Goal: Transaction & Acquisition: Book appointment/travel/reservation

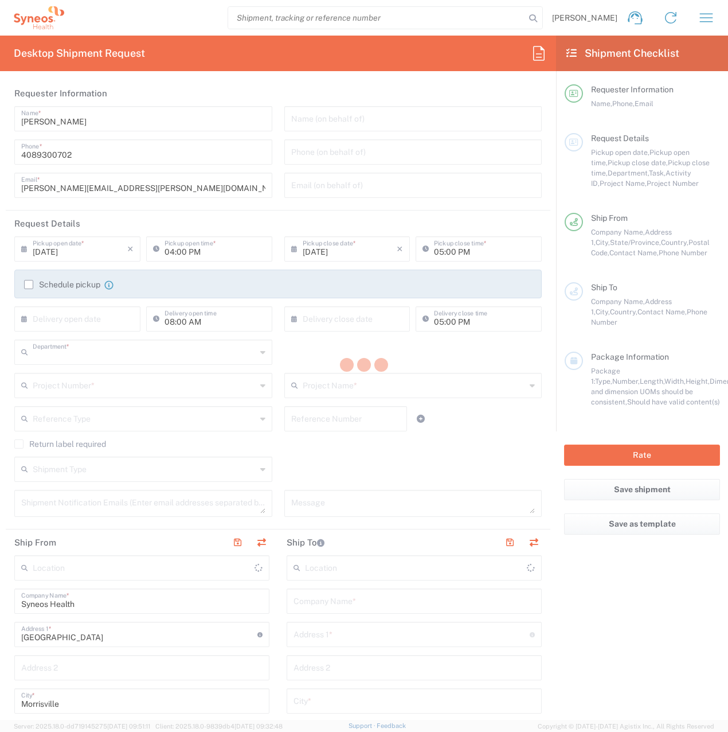
type input "8200"
type input "[US_STATE]"
type input "[GEOGRAPHIC_DATA]"
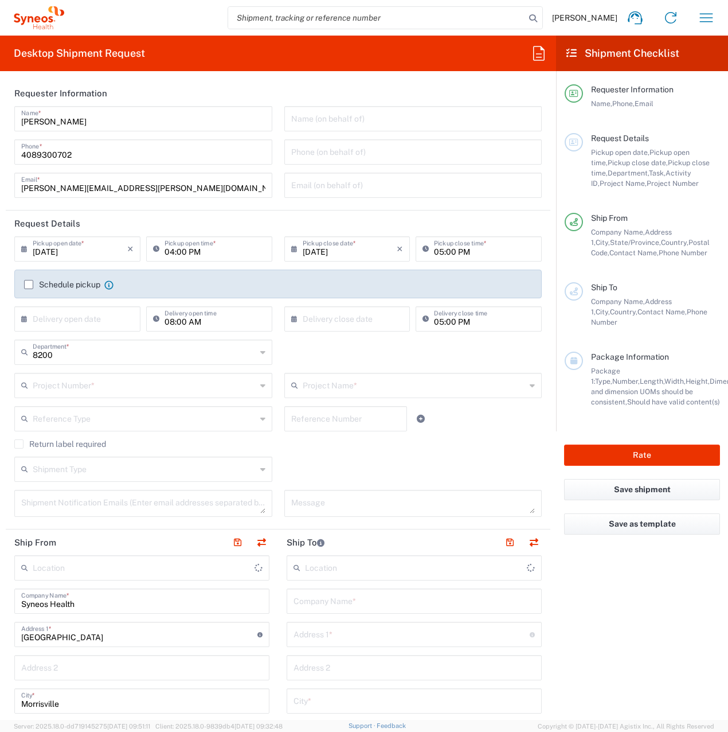
type input "Syneos Health, LLC-[GEOGRAPHIC_DATA] [GEOGRAPHIC_DATA] [GEOGRAPHIC_DATA]"
click at [67, 387] on input "text" at bounding box center [145, 384] width 224 height 20
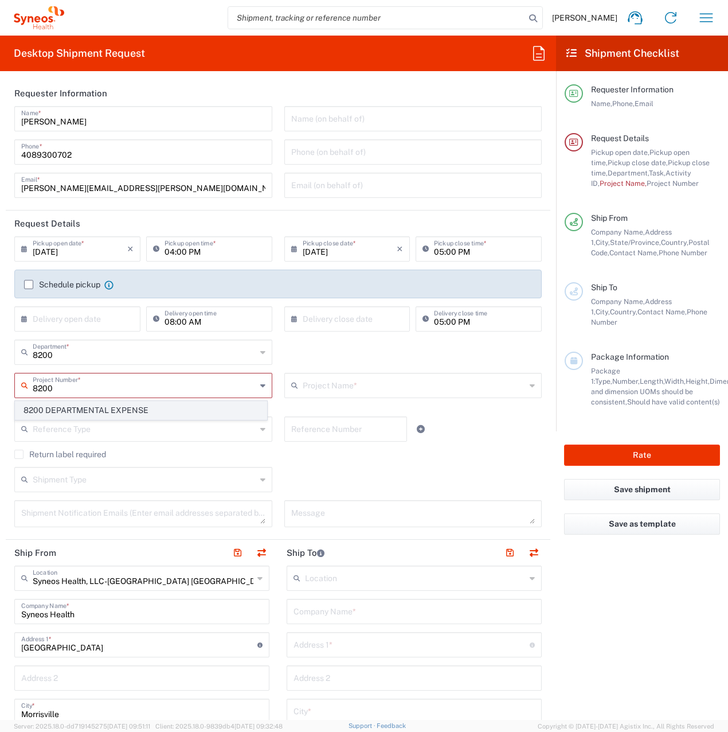
click at [65, 409] on span "8200 DEPARTMENTAL EXPENSE" at bounding box center [140, 410] width 251 height 18
type input "8200 DEPARTMENTAL EXPENSE"
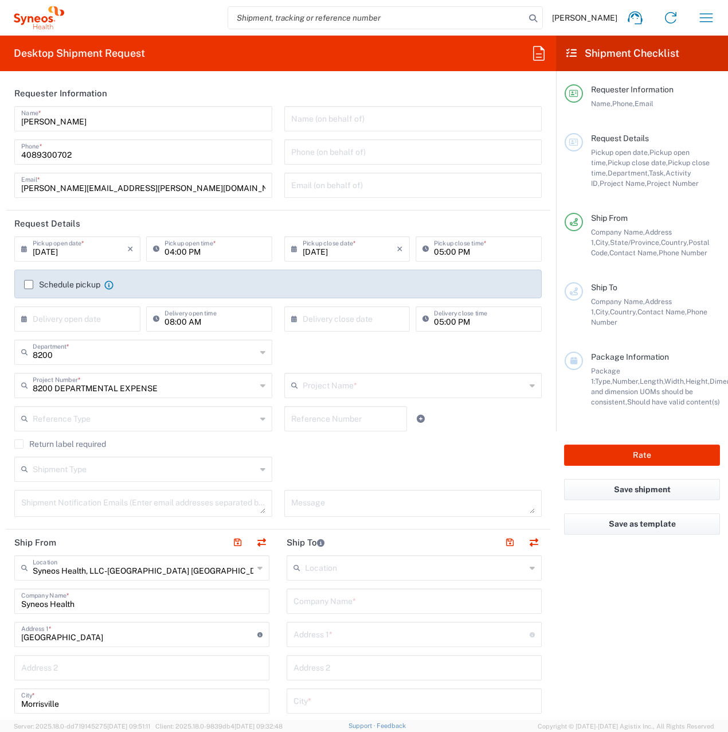
type input "8200 DEPARTMENTAL EXPENSE"
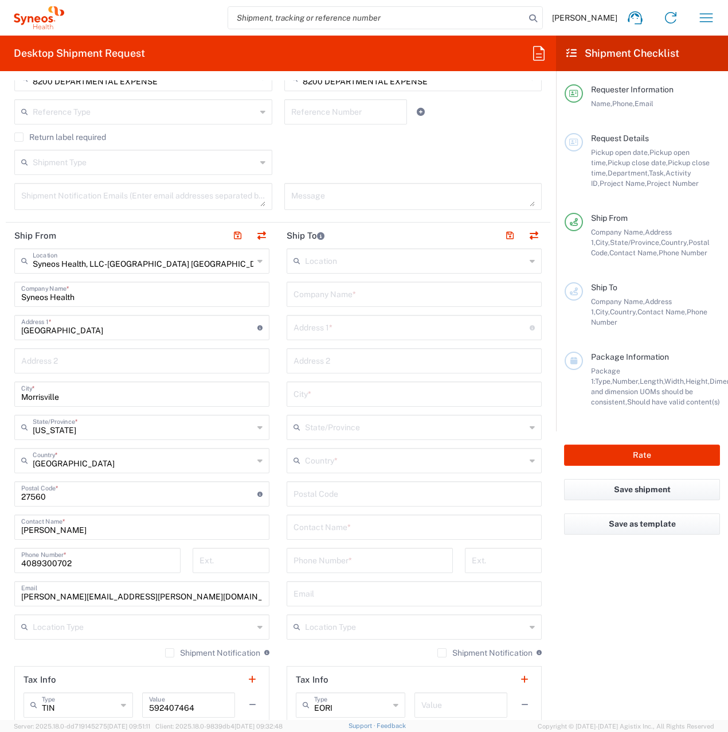
scroll to position [344, 0]
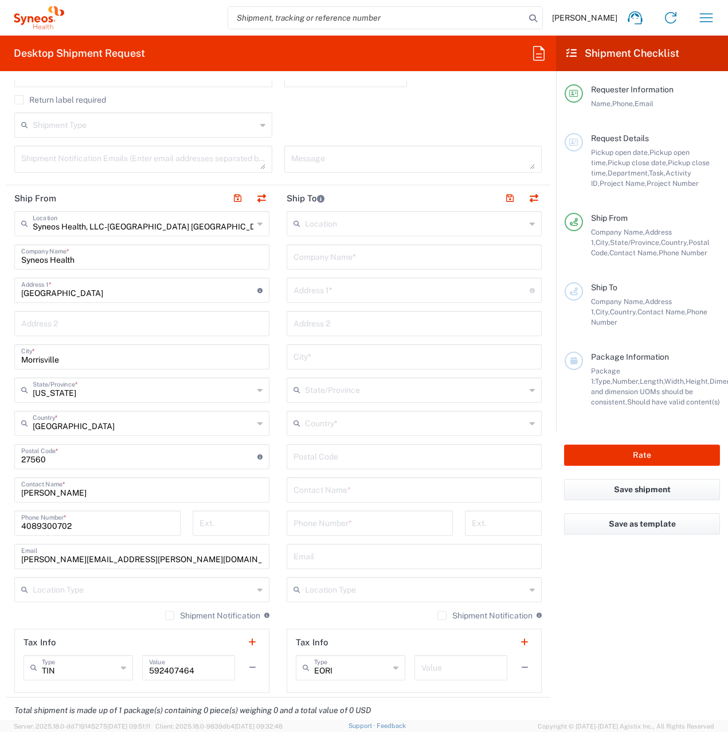
click at [257, 225] on icon at bounding box center [259, 223] width 5 height 18
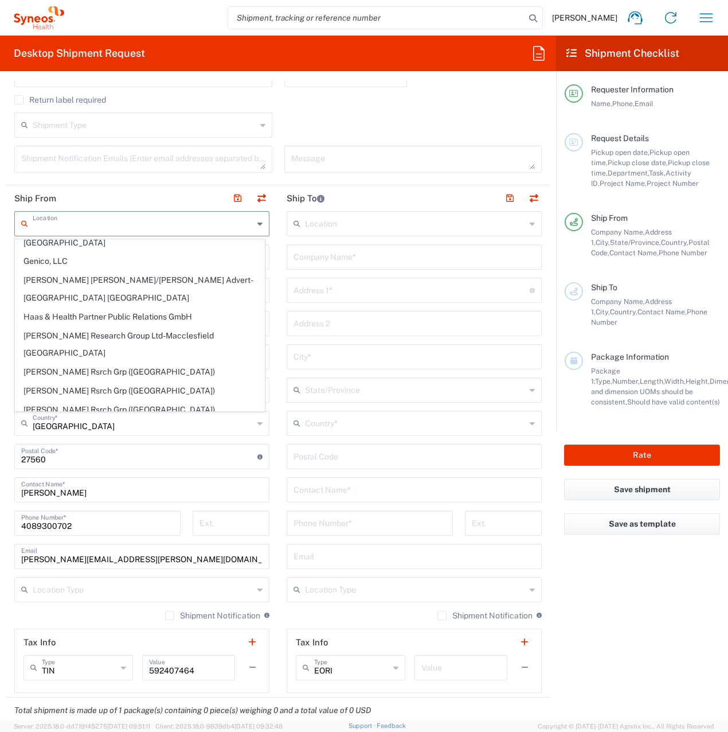
scroll to position [229, 0]
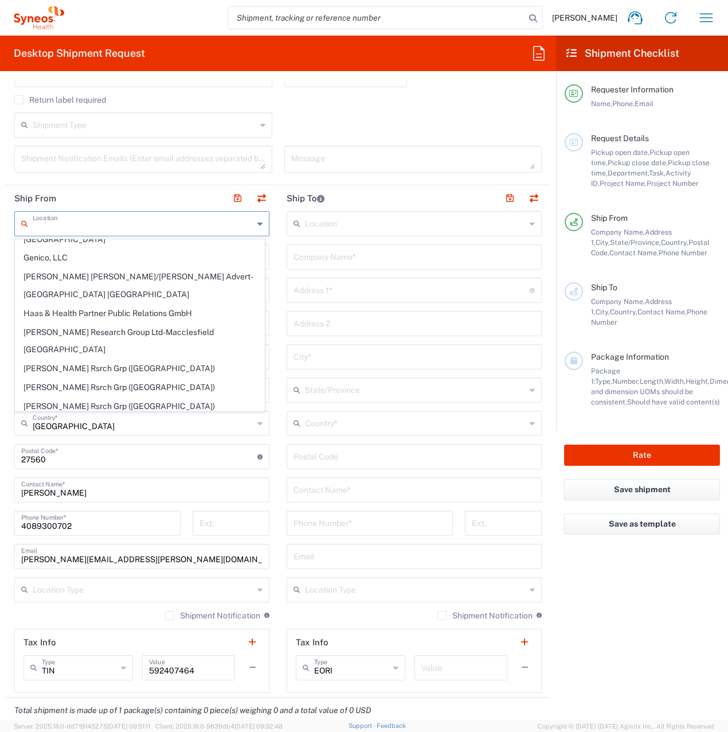
click at [89, 224] on input "text" at bounding box center [143, 223] width 221 height 20
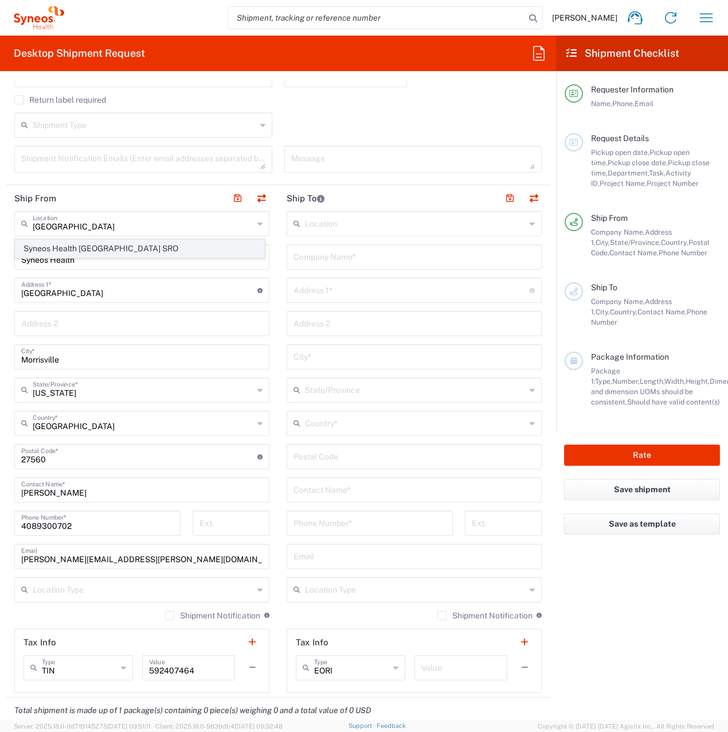
click at [107, 247] on span "Syneos Health [GEOGRAPHIC_DATA] SRO" at bounding box center [139, 249] width 249 height 18
type input "Syneos Health [GEOGRAPHIC_DATA] SRO"
type input "[STREET_ADDRESS]"
type input "[GEOGRAPHIC_DATA]"
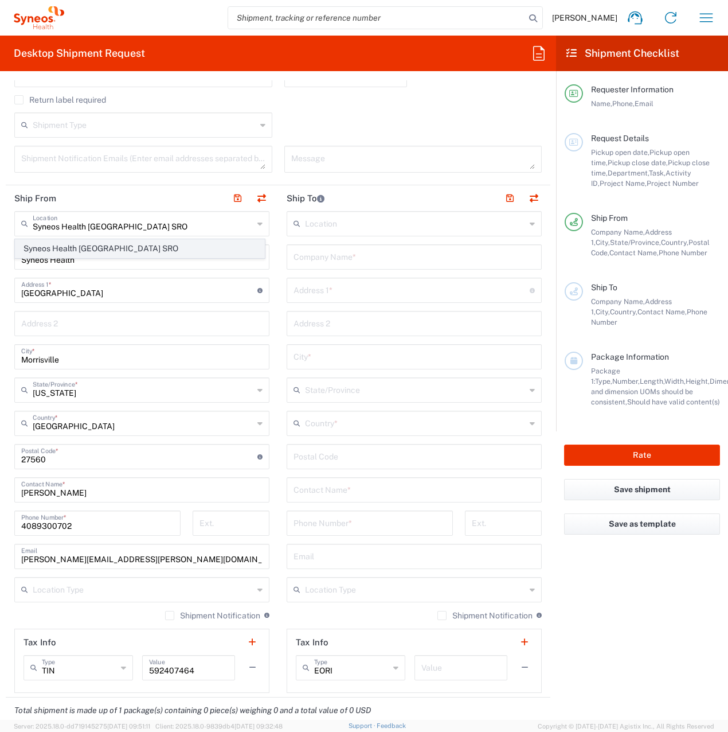
type input "[GEOGRAPHIC_DATA]"
type input "811 05"
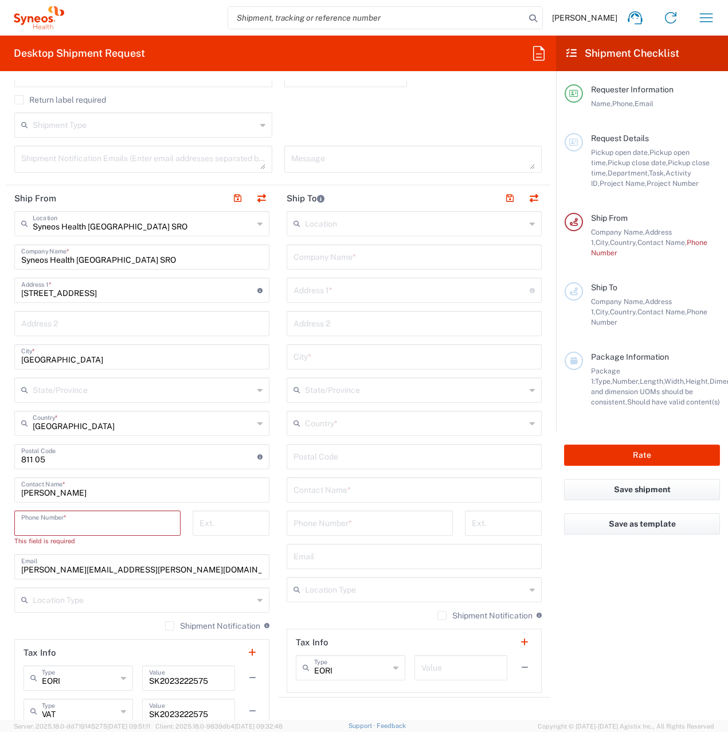
click at [88, 529] on input "tel" at bounding box center [97, 522] width 153 height 20
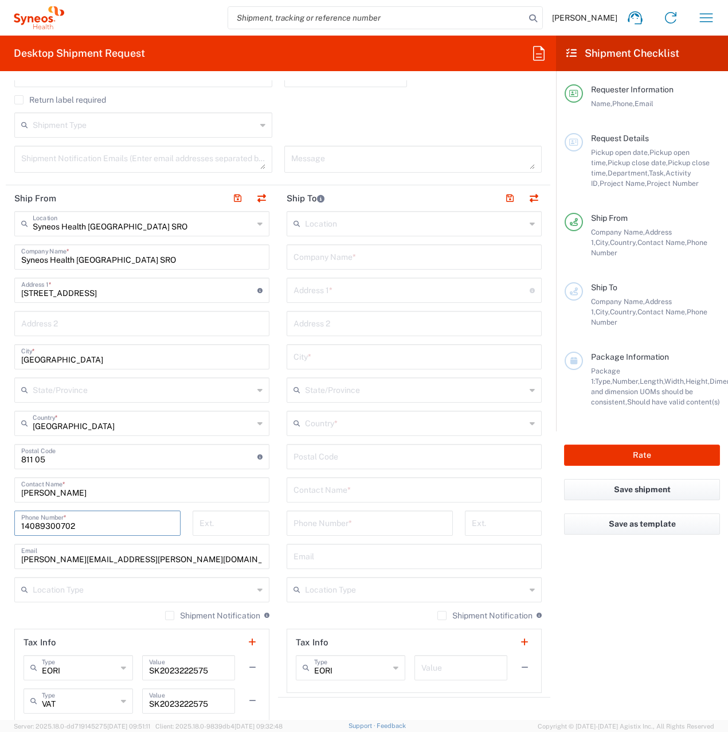
type input "14089300702"
click at [330, 257] on input "text" at bounding box center [414, 256] width 241 height 20
paste input "ALIANCIA ADVOKATOV"
type input "ALIANCIA ADVOKATOV"
click at [320, 424] on input "text" at bounding box center [415, 422] width 221 height 20
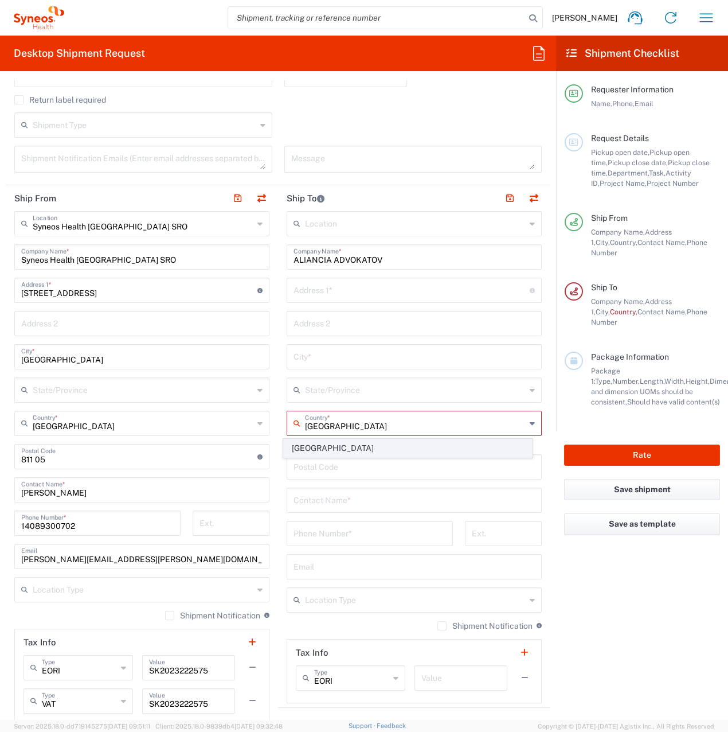
click at [312, 447] on span "[GEOGRAPHIC_DATA]" at bounding box center [408, 448] width 249 height 18
type input "[GEOGRAPHIC_DATA]"
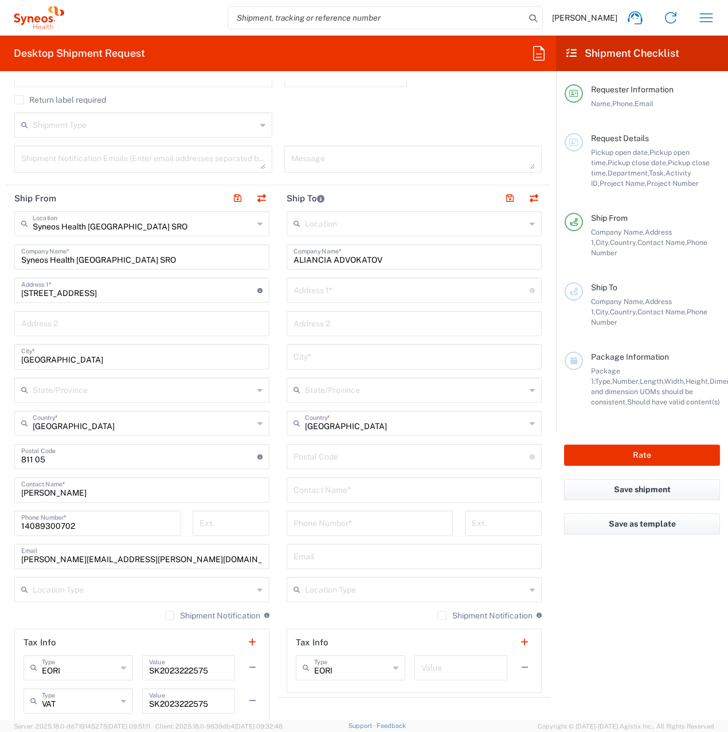
click at [307, 483] on input "text" at bounding box center [414, 489] width 241 height 20
paste input "[PERSON_NAME]"
type input "[PERSON_NAME]"
click at [331, 521] on input "tel" at bounding box center [370, 522] width 153 height 20
paste input "00421 2/524 530 72-3"
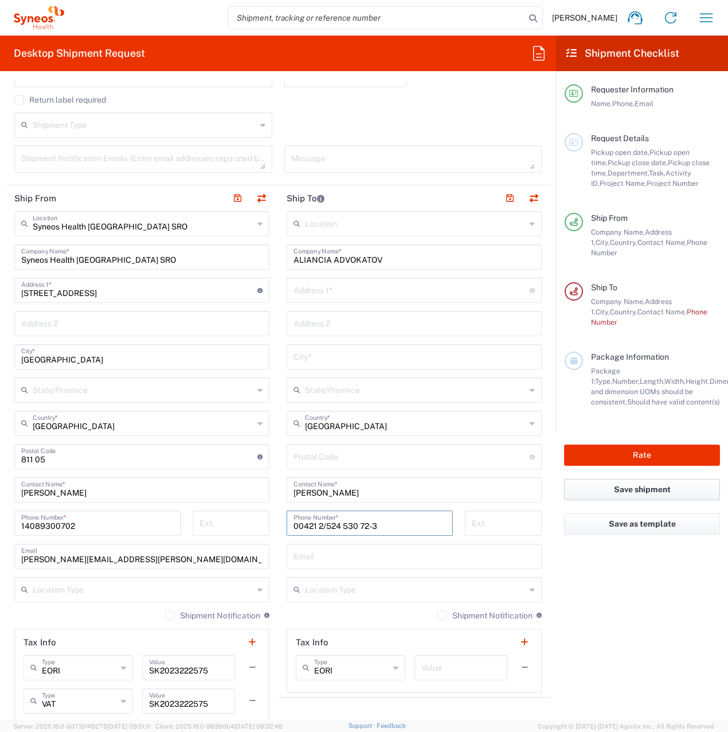
type input "00421 2/524 530 72-3"
click at [332, 298] on input "text" at bounding box center [412, 289] width 236 height 20
paste input "[STREET_ADDRESS]"
type input "[STREET_ADDRESS]"
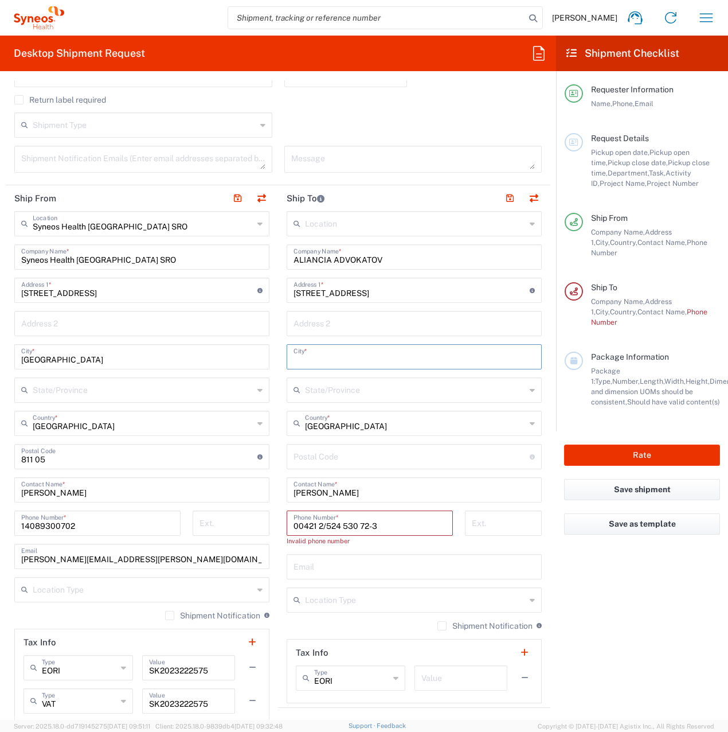
click at [311, 360] on input "text" at bounding box center [414, 356] width 241 height 20
paste input "811 05"
click at [304, 357] on input "811 05" at bounding box center [414, 356] width 241 height 20
type input "81105"
drag, startPoint x: 310, startPoint y: 358, endPoint x: 282, endPoint y: 357, distance: 28.7
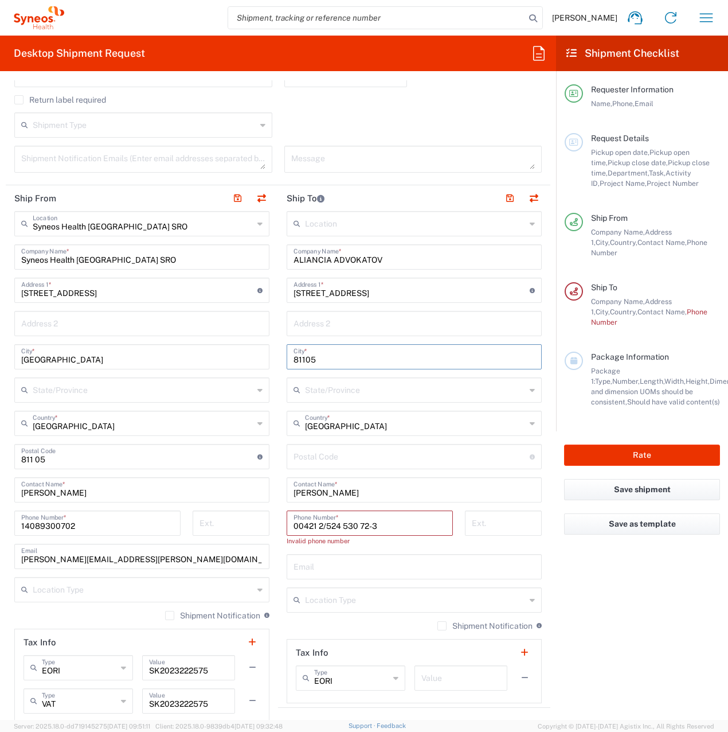
click at [282, 357] on main "Location [PERSON_NAME] LLC-[GEOGRAPHIC_DATA] [GEOGRAPHIC_DATA] [GEOGRAPHIC_DATA…" at bounding box center [414, 457] width 272 height 492
type input "81105"
click at [306, 362] on input "text" at bounding box center [414, 356] width 241 height 20
type input "[GEOGRAPHIC_DATA]"
click at [309, 601] on input "text" at bounding box center [415, 599] width 221 height 20
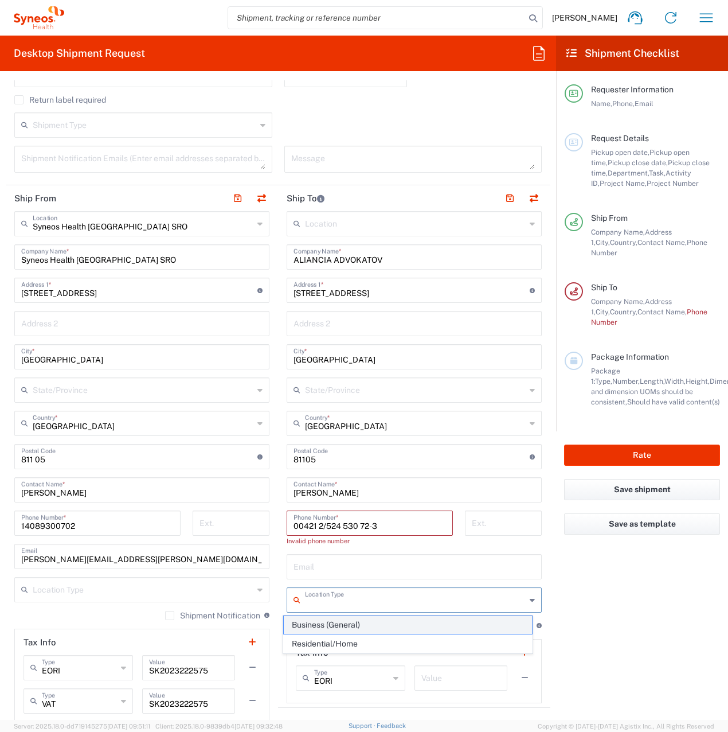
click at [321, 625] on span "Business (General)" at bounding box center [408, 625] width 249 height 18
type input "Business (General)"
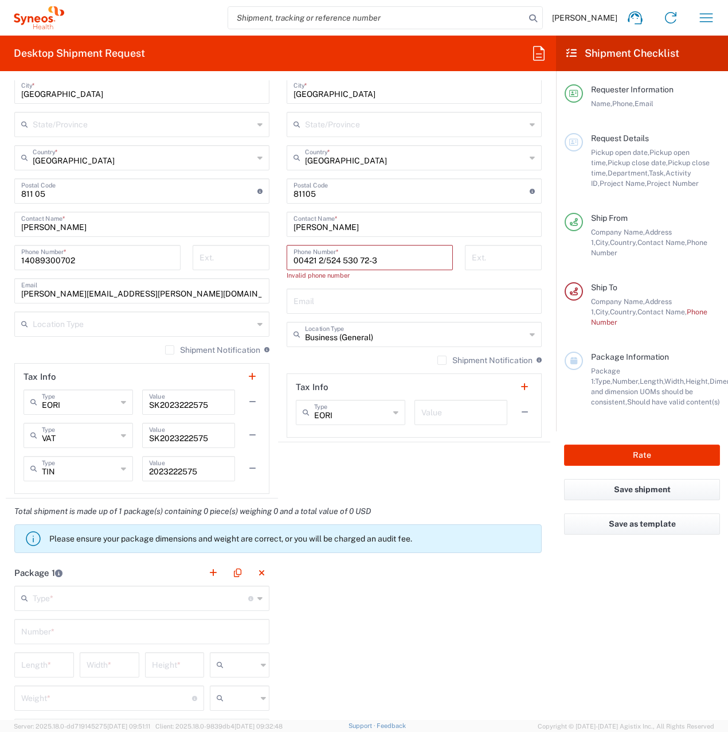
scroll to position [631, 0]
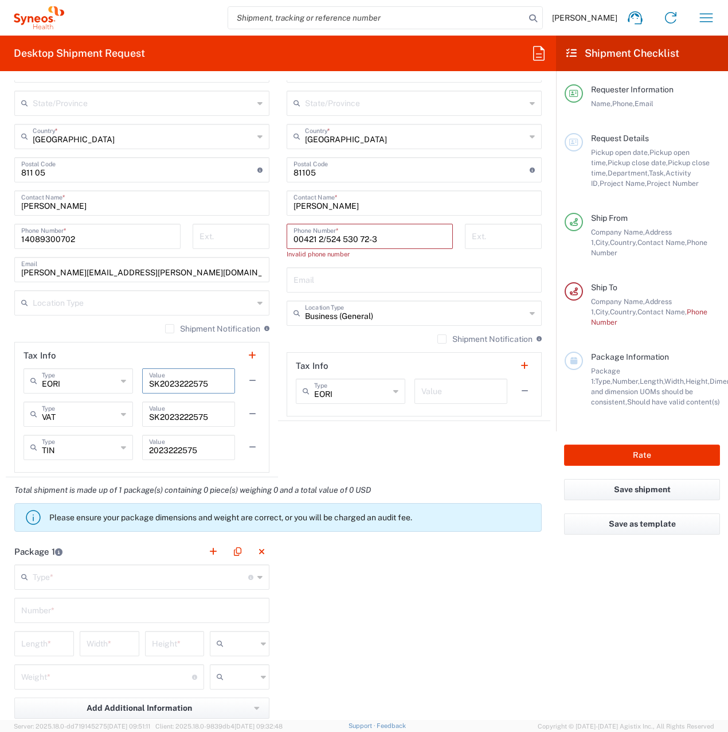
drag, startPoint x: 149, startPoint y: 383, endPoint x: 205, endPoint y: 383, distance: 56.2
click at [205, 383] on input "SK2023222575" at bounding box center [188, 380] width 79 height 20
click at [432, 387] on input "text" at bounding box center [461, 390] width 79 height 20
paste input "SK2023222575"
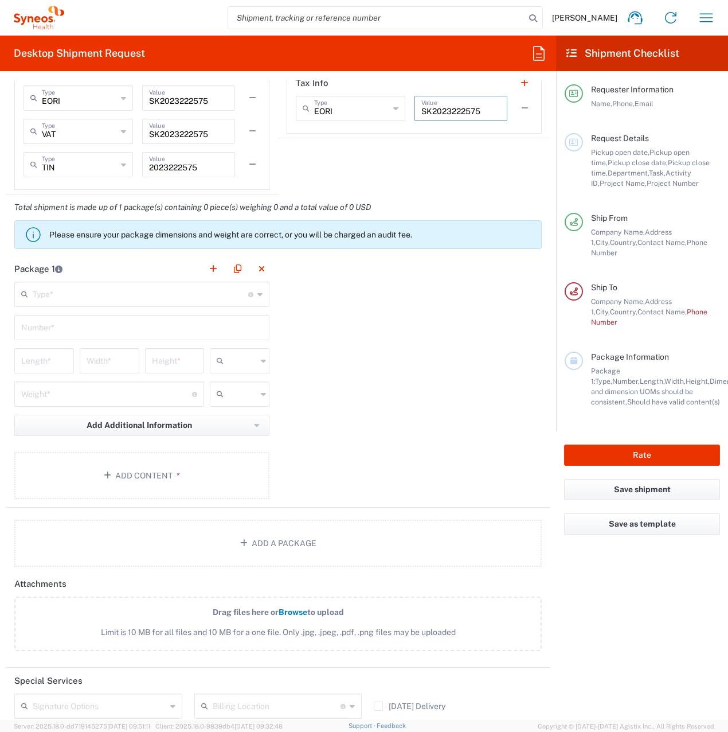
scroll to position [918, 0]
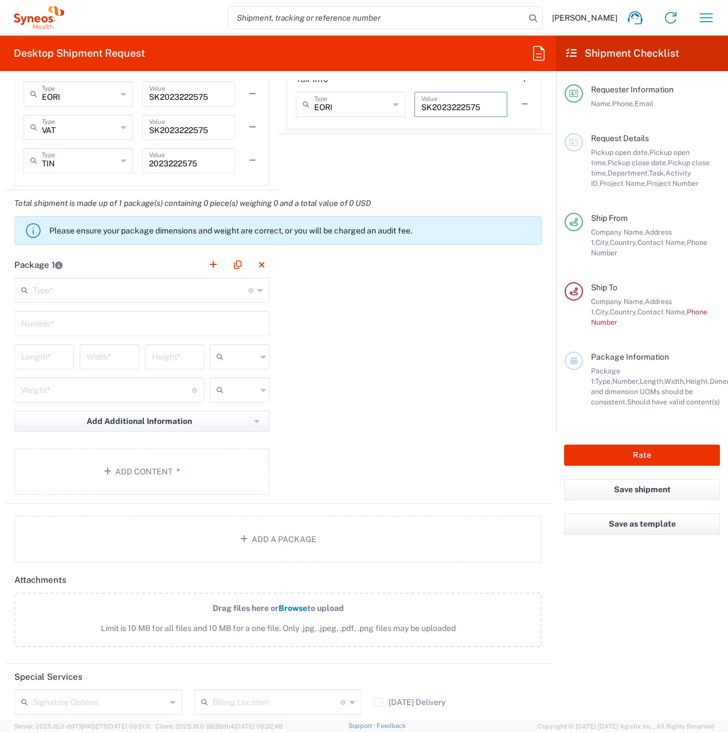
type input "SK2023222575"
click at [79, 294] on input "text" at bounding box center [141, 289] width 216 height 20
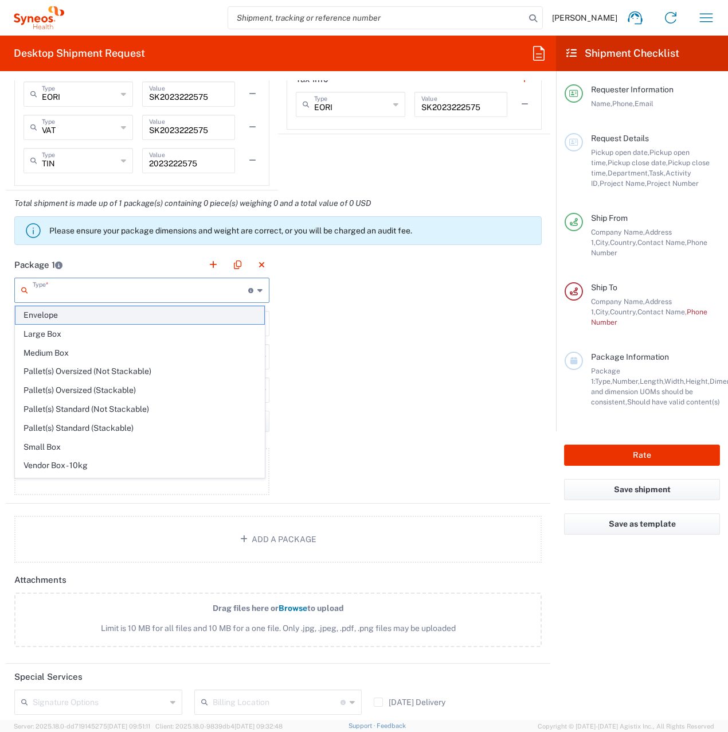
click at [72, 315] on span "Envelope" at bounding box center [139, 315] width 249 height 18
type input "Envelope"
type input "1"
type input "9.5"
type input "12.5"
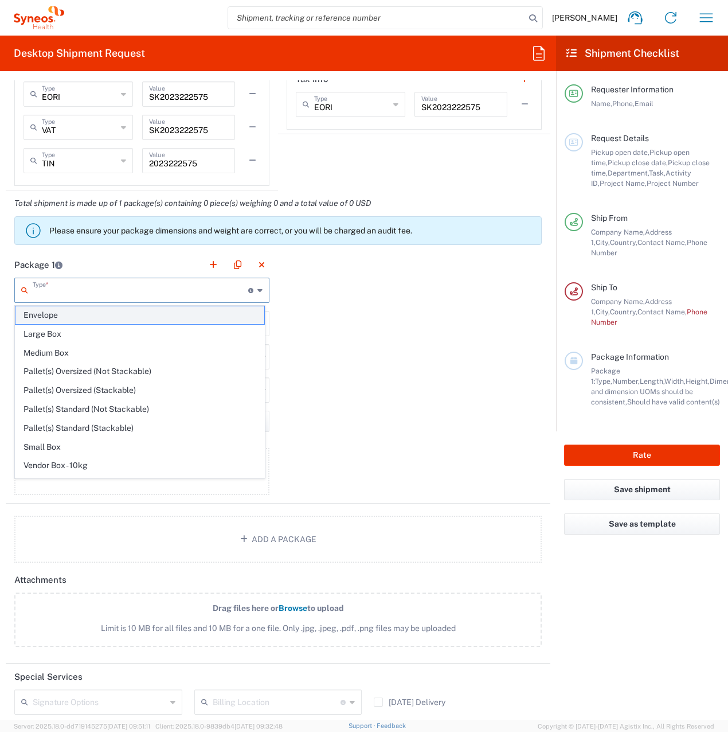
type input "0.25"
type input "in"
type input "0.45"
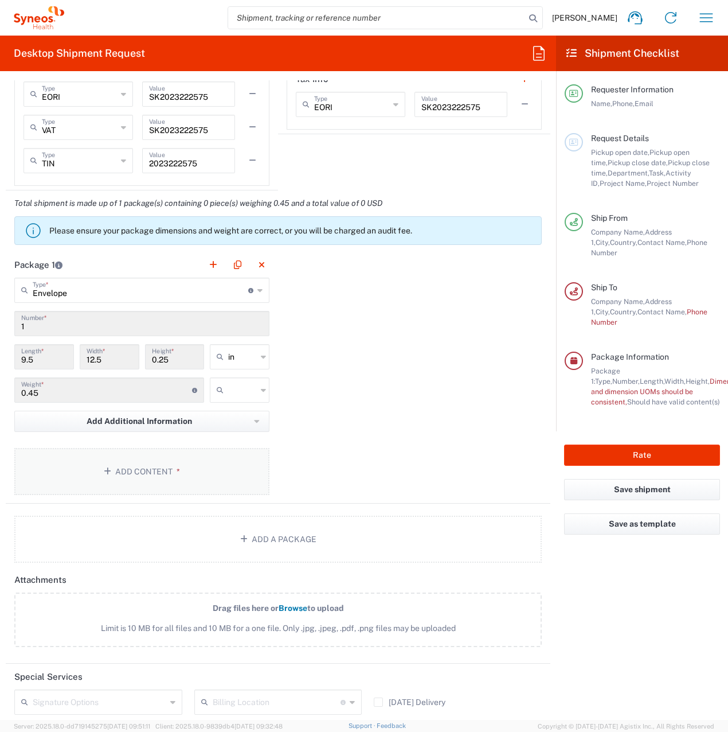
click at [114, 482] on button "Add Content *" at bounding box center [141, 471] width 255 height 47
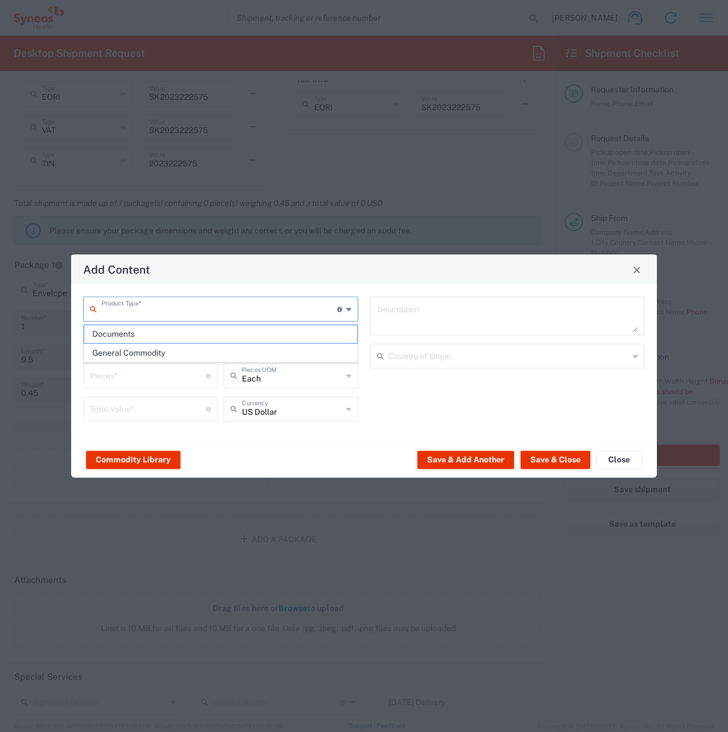
click at [181, 309] on input "text" at bounding box center [220, 308] width 236 height 20
click at [126, 334] on span "Documents" at bounding box center [220, 334] width 273 height 18
type input "Documents"
type input "1"
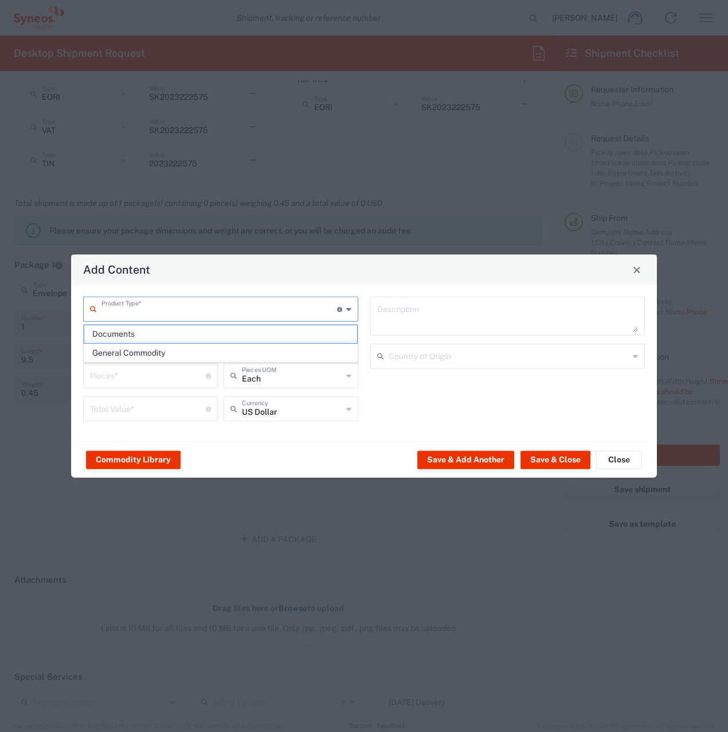
type input "1"
type textarea "Documents"
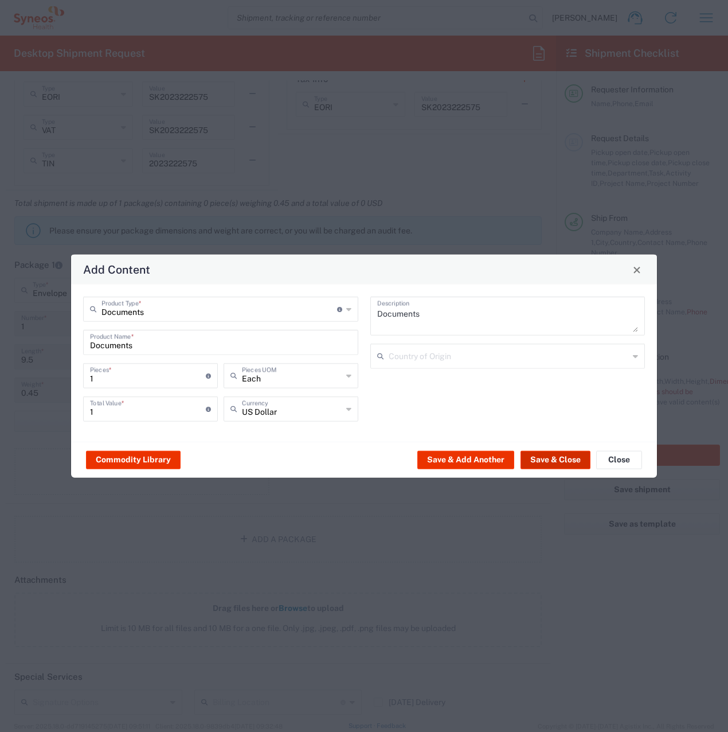
click at [544, 457] on button "Save & Close" at bounding box center [556, 459] width 70 height 18
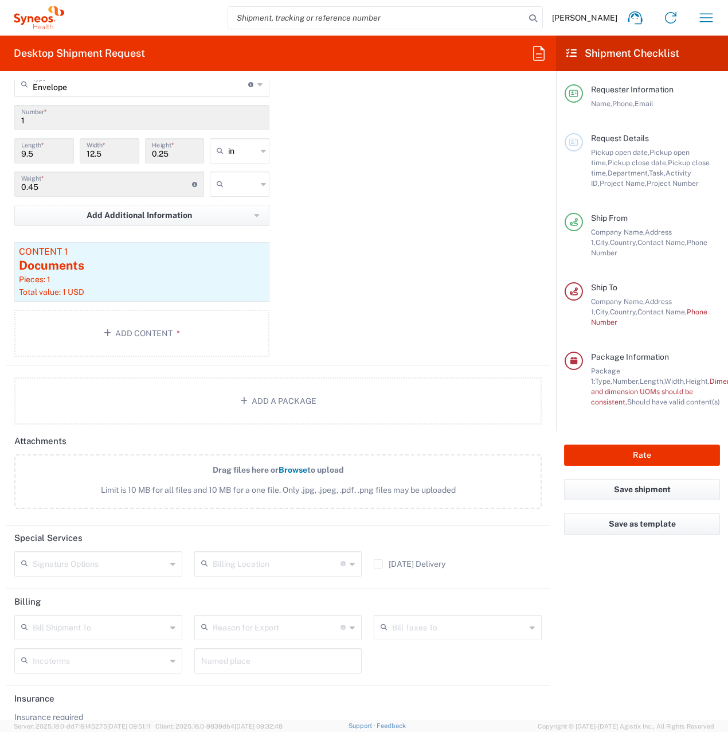
scroll to position [1164, 0]
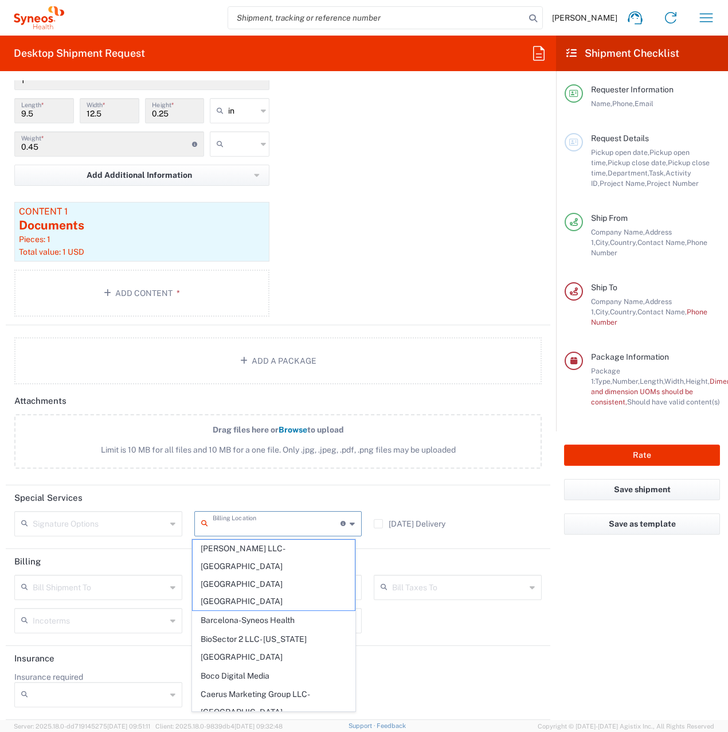
click at [232, 526] on input "text" at bounding box center [277, 523] width 128 height 20
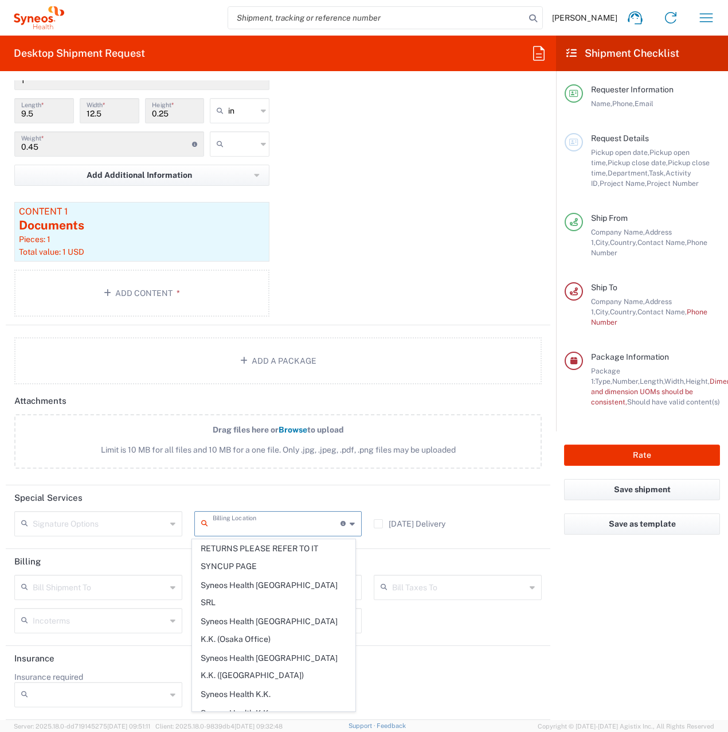
scroll to position [2523, 0]
type input "Syneos Health, LLC-[GEOGRAPHIC_DATA] [GEOGRAPHIC_DATA] [GEOGRAPHIC_DATA]"
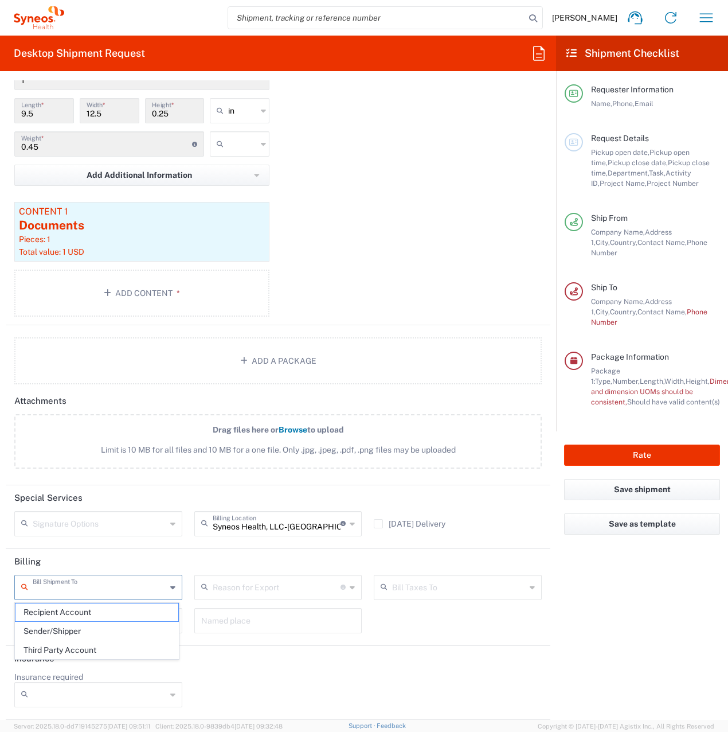
click at [53, 590] on input "text" at bounding box center [100, 586] width 134 height 20
click at [65, 622] on span "Sender/Shipper" at bounding box center [96, 631] width 163 height 18
type input "Sender/Shipper"
click at [233, 587] on input "text" at bounding box center [277, 586] width 128 height 20
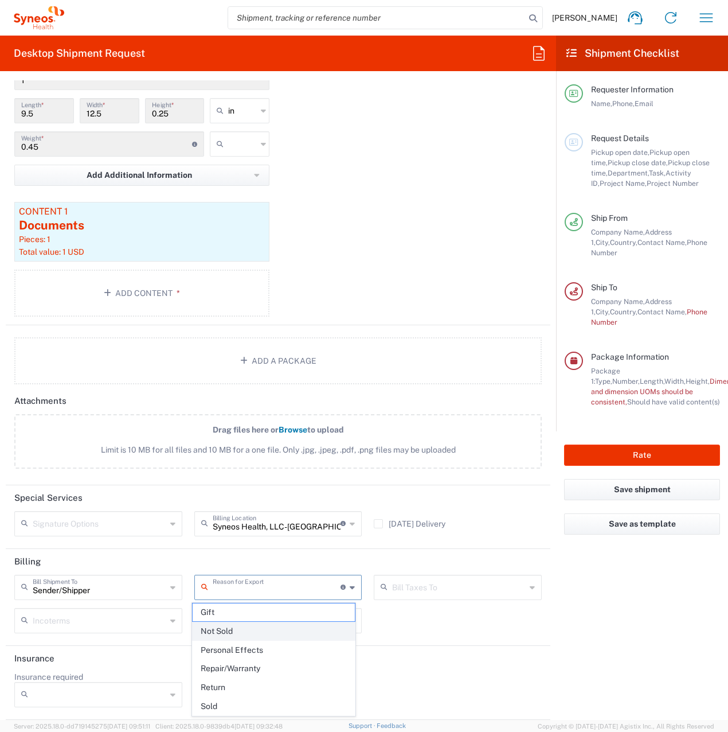
click at [232, 626] on span "Not Sold" at bounding box center [274, 631] width 163 height 18
type input "Not Sold"
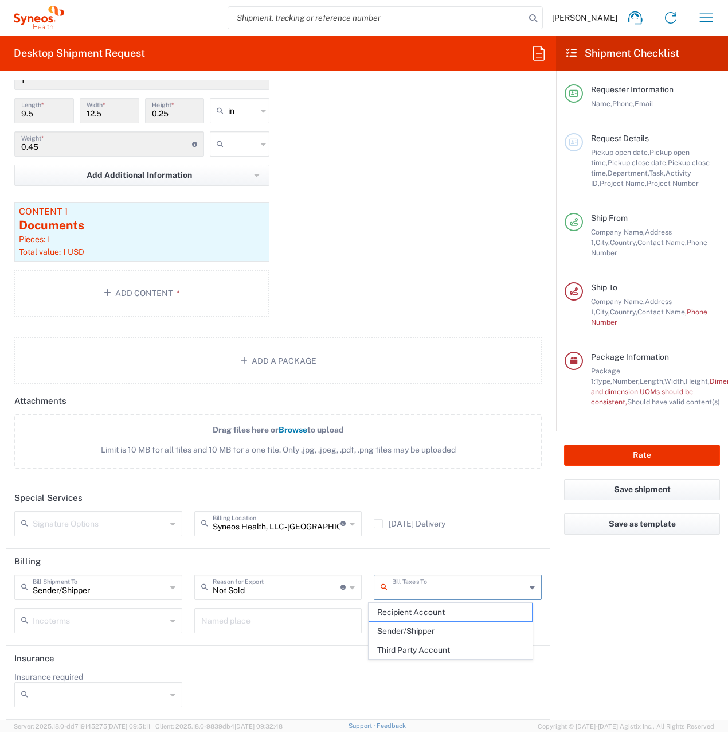
click at [420, 583] on input "text" at bounding box center [459, 586] width 134 height 20
click at [403, 627] on span "Sender/Shipper" at bounding box center [450, 631] width 163 height 18
type input "Sender/Shipper"
click at [36, 614] on input "text" at bounding box center [100, 620] width 134 height 20
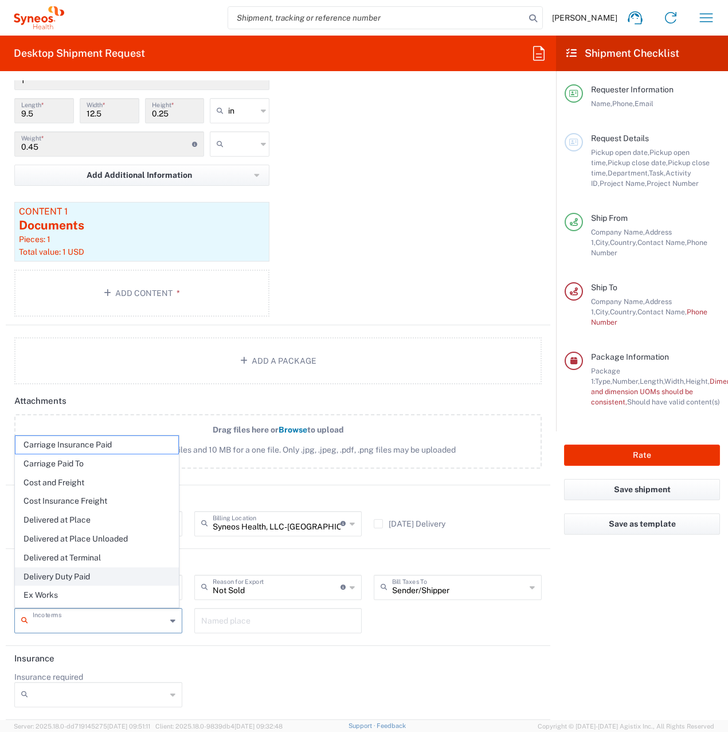
click at [58, 568] on span "Delivery Duty Paid" at bounding box center [96, 577] width 163 height 18
type input "Sender/Shipper"
type input "Delivery Duty Paid"
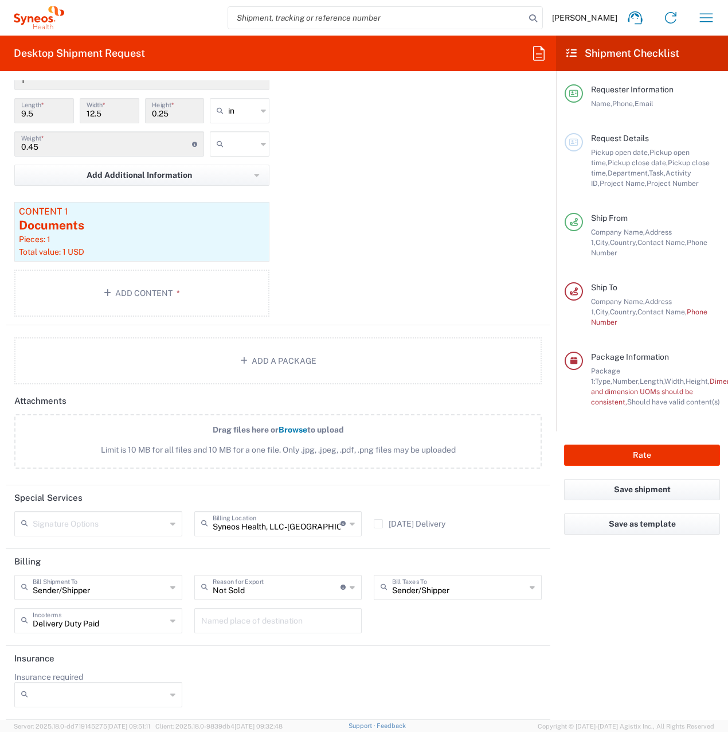
click at [228, 142] on input "text" at bounding box center [242, 144] width 29 height 18
click at [226, 187] on span "lbs" at bounding box center [236, 188] width 56 height 18
type input "lbs"
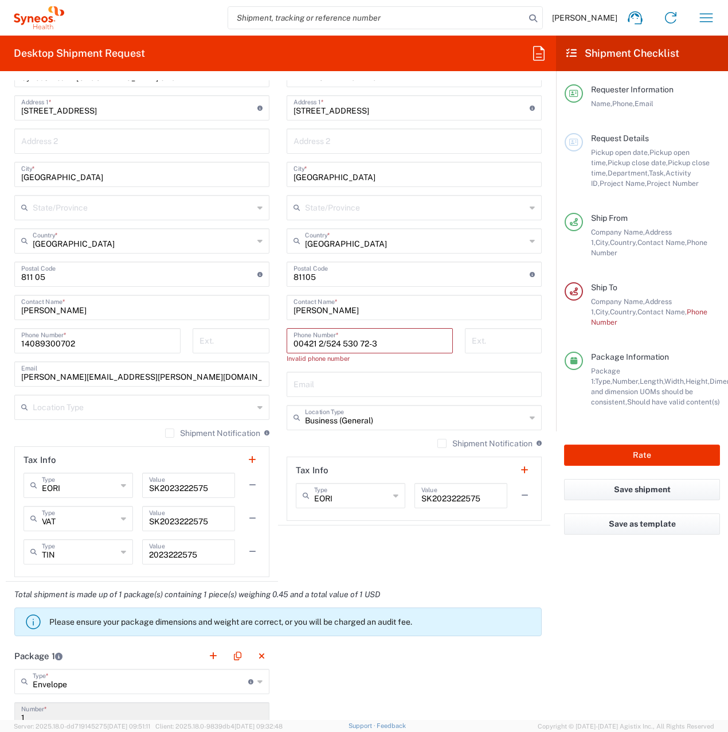
scroll to position [418, 0]
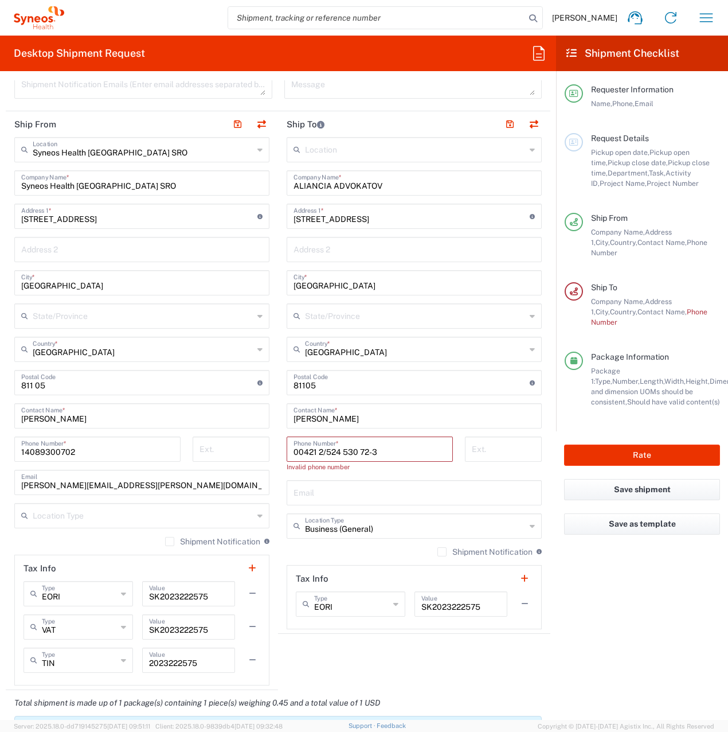
click at [324, 451] on input "00421 2/524 530 72-3" at bounding box center [370, 448] width 153 height 20
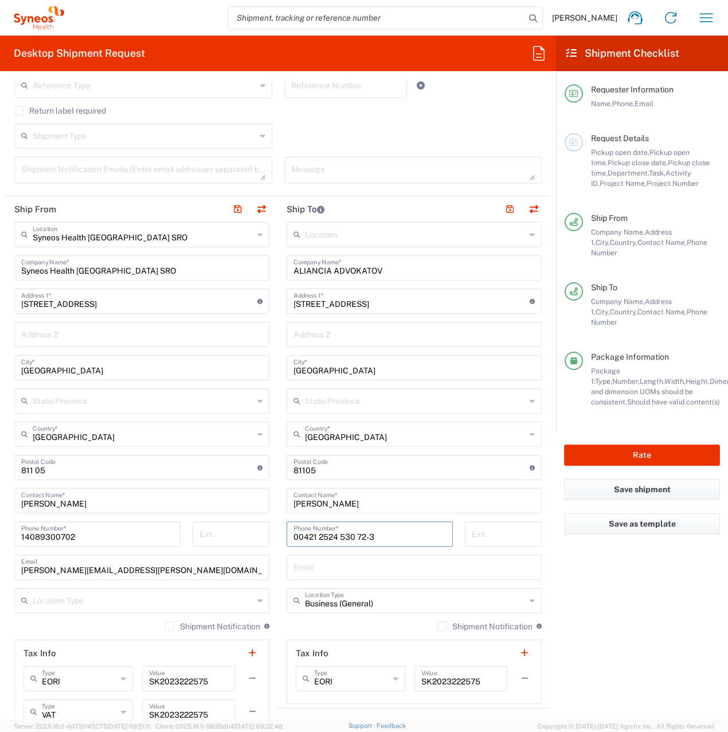
scroll to position [74, 0]
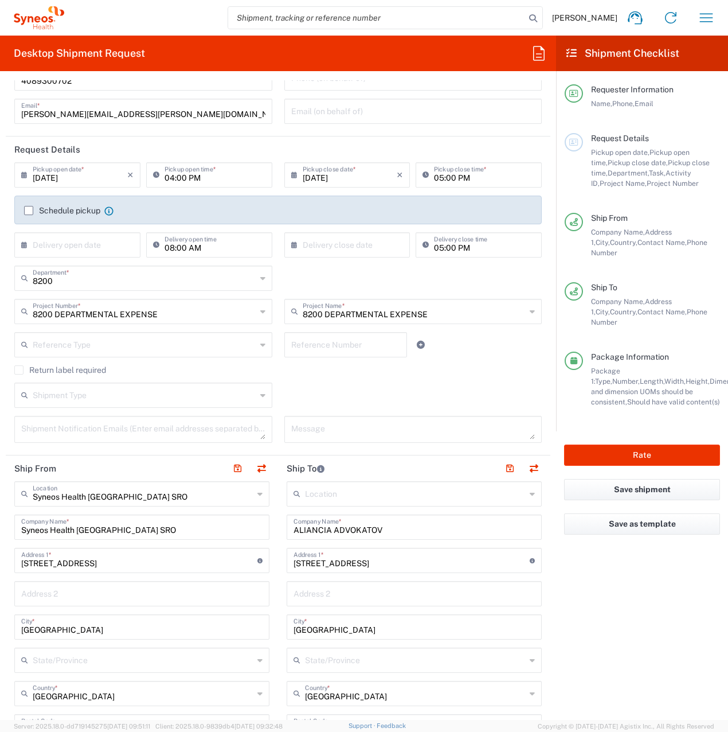
type input "00421 2524 530 72-3"
click at [82, 181] on input "[DATE]" at bounding box center [80, 174] width 95 height 20
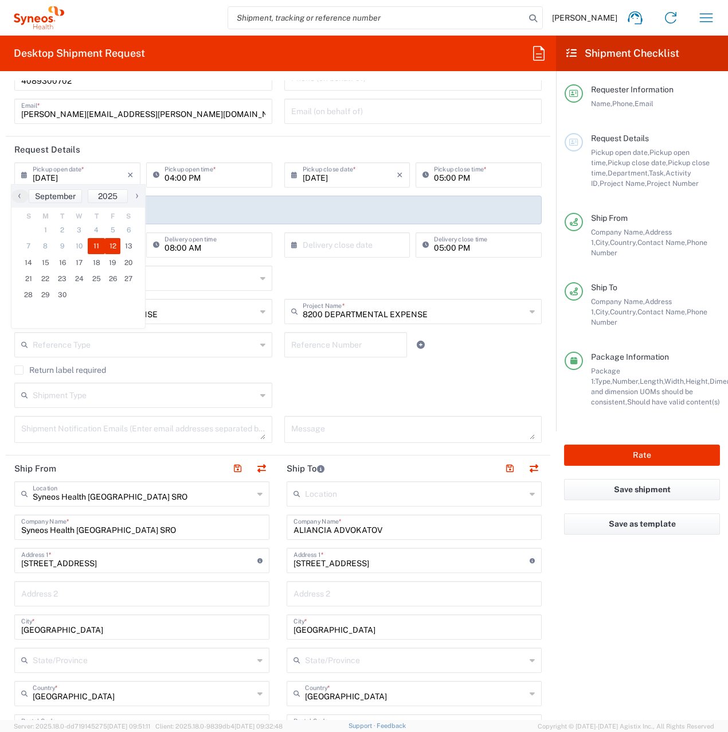
click at [111, 243] on span "12" at bounding box center [113, 246] width 16 height 16
type input "[DATE]"
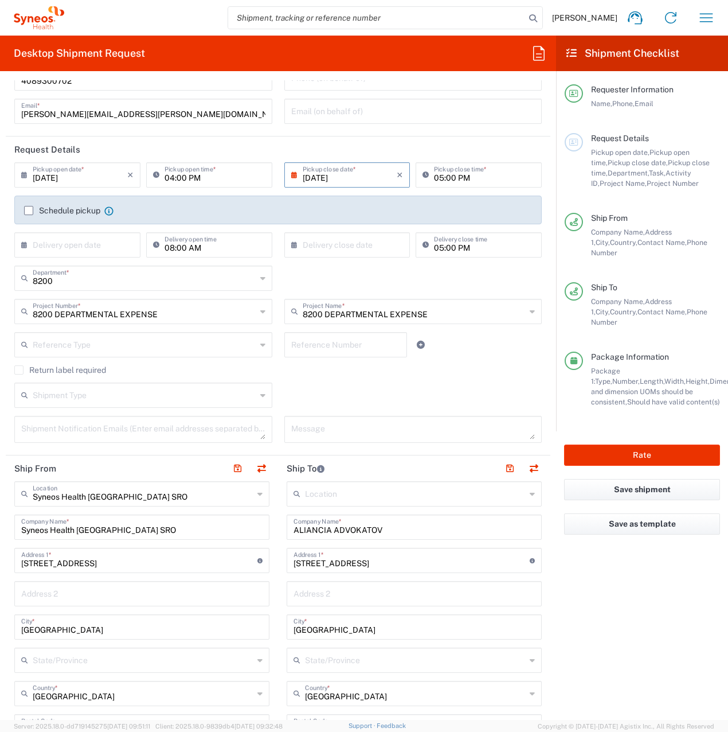
click at [366, 181] on input "[DATE]" at bounding box center [350, 174] width 95 height 20
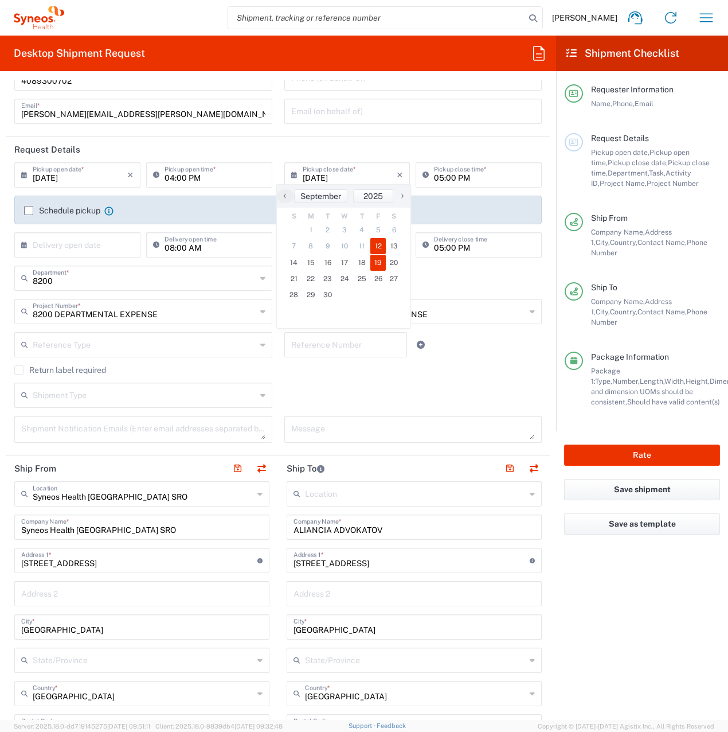
click at [373, 266] on span "19" at bounding box center [378, 263] width 16 height 16
type input "[DATE]"
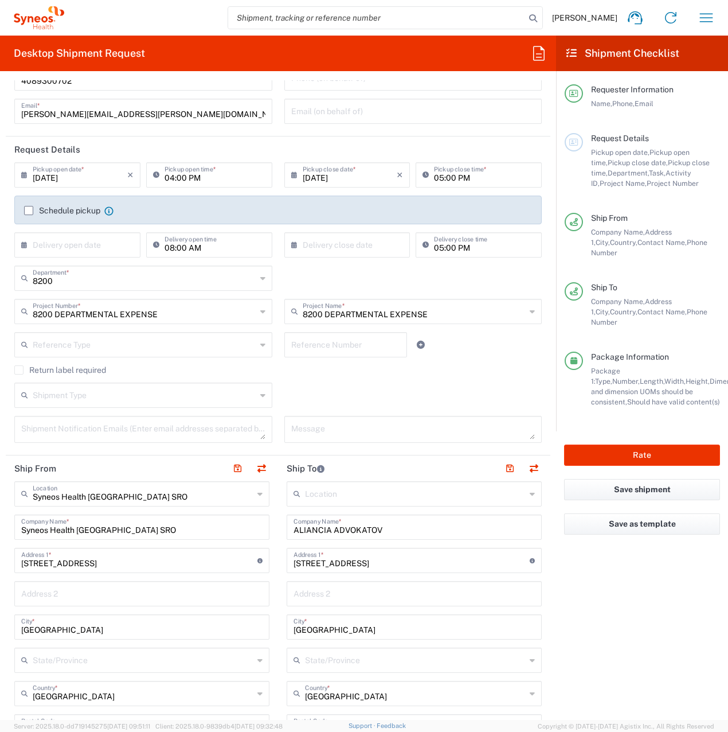
click at [75, 177] on input "[DATE]" at bounding box center [80, 174] width 95 height 20
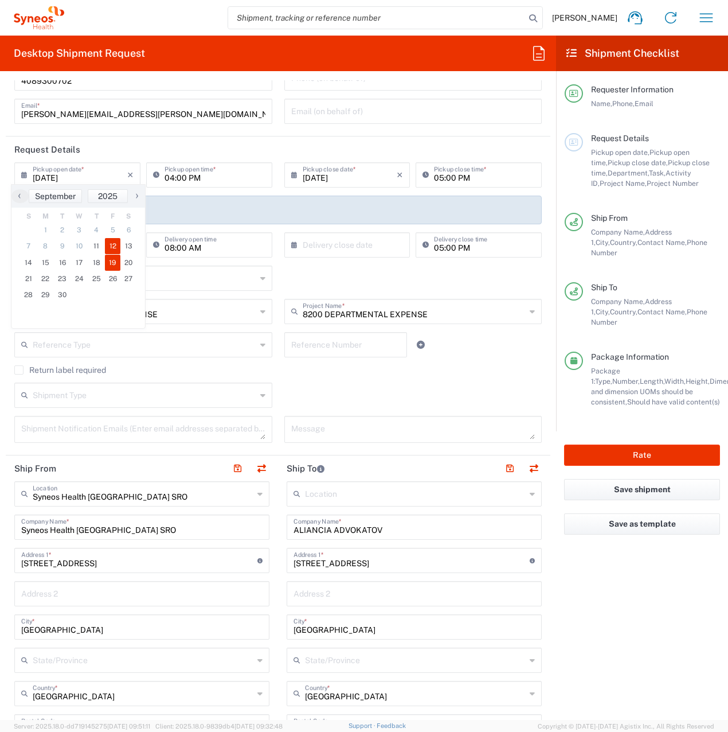
click at [115, 243] on span "12" at bounding box center [113, 246] width 16 height 16
type input "[DATE]"
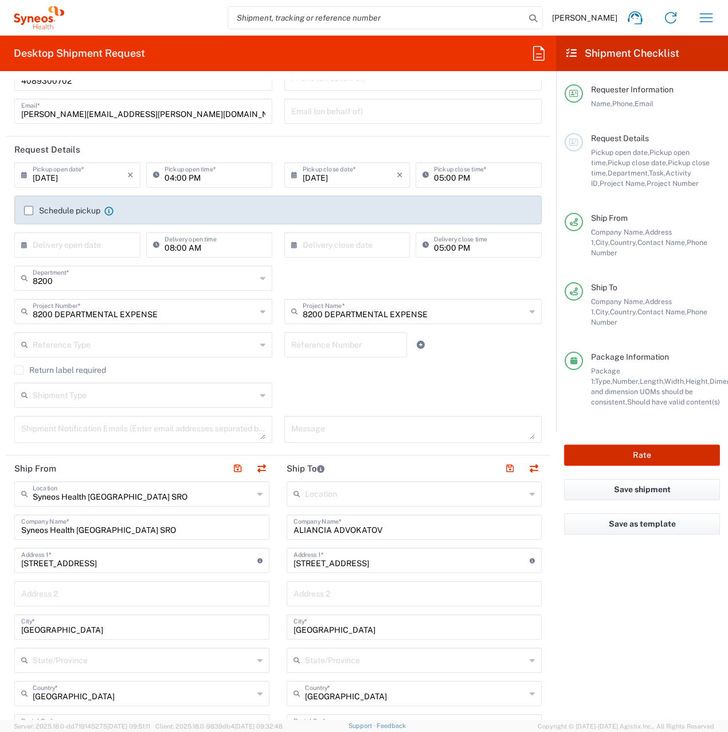
click at [638, 444] on button "Rate" at bounding box center [642, 454] width 156 height 21
type input "8200 DEPARTMENTAL EXPENSE"
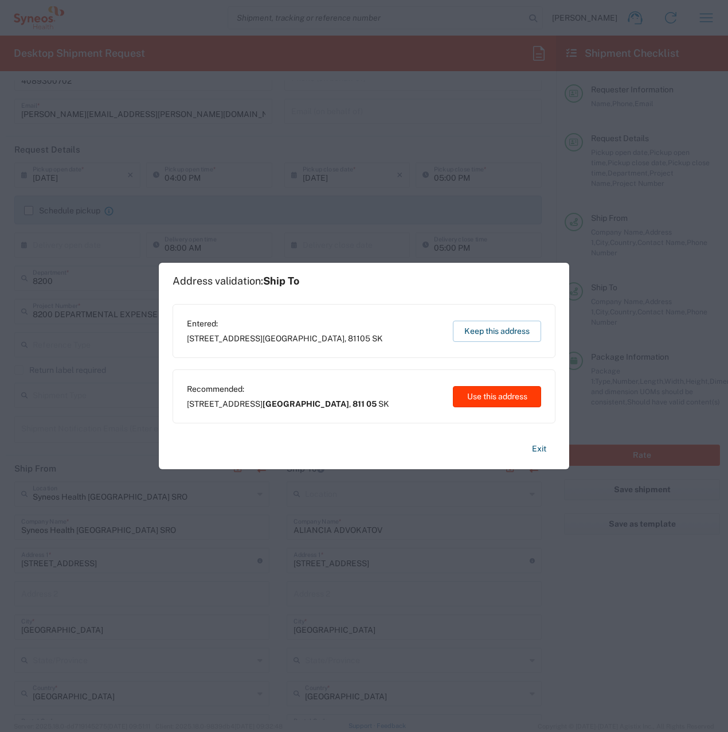
click at [486, 400] on button "Use this address" at bounding box center [497, 396] width 88 height 21
type input "[GEOGRAPHIC_DATA]"
type input "811 05"
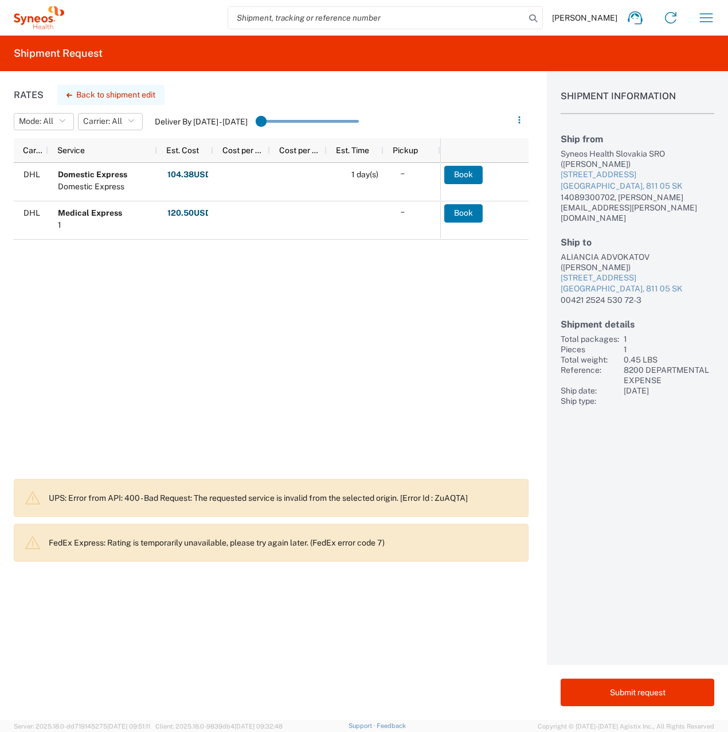
click at [97, 97] on button "Back to shipment edit" at bounding box center [110, 95] width 107 height 20
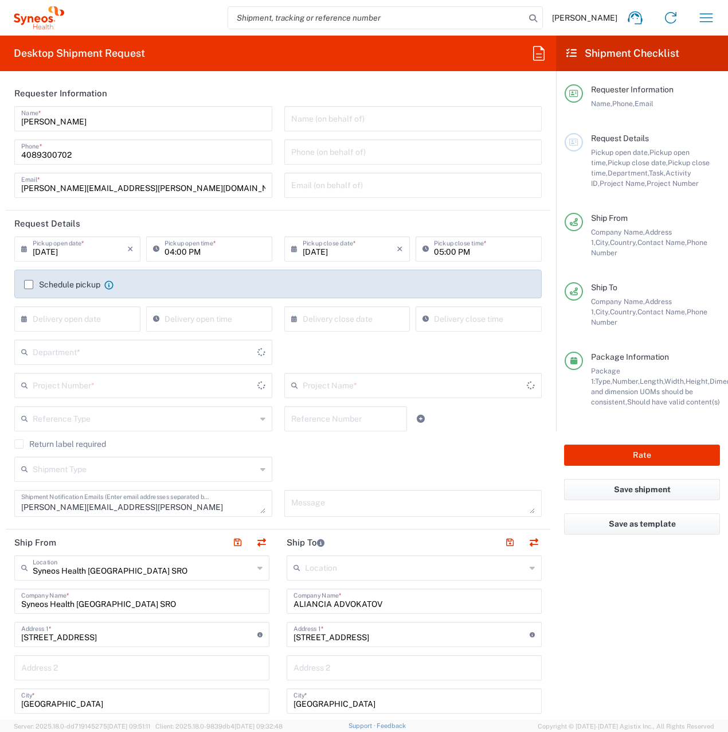
type input "Envelope"
type input "8200 DEPARTMENTAL EXPENSE"
type input "8200"
type input "8200 DEPARTMENTAL EXPENSE"
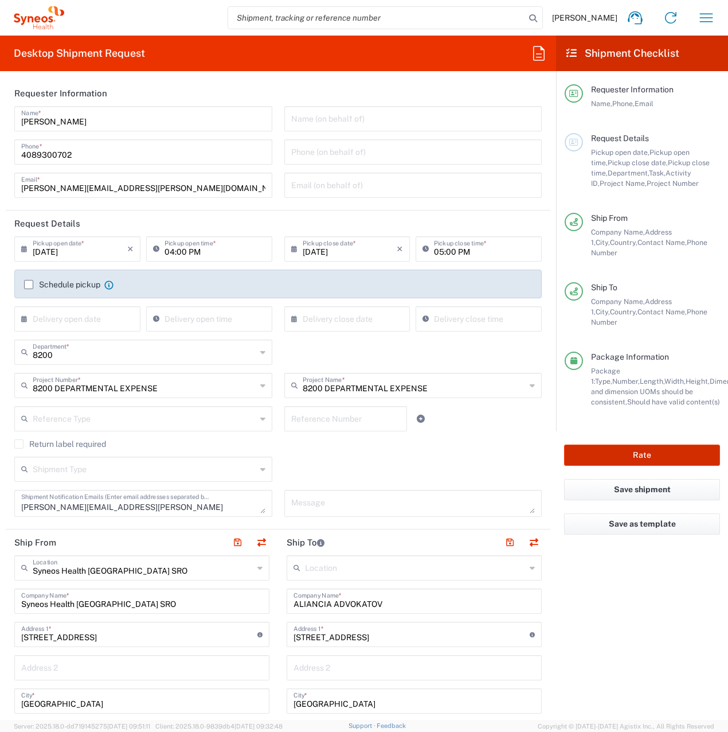
click at [650, 444] on button "Rate" at bounding box center [642, 454] width 156 height 21
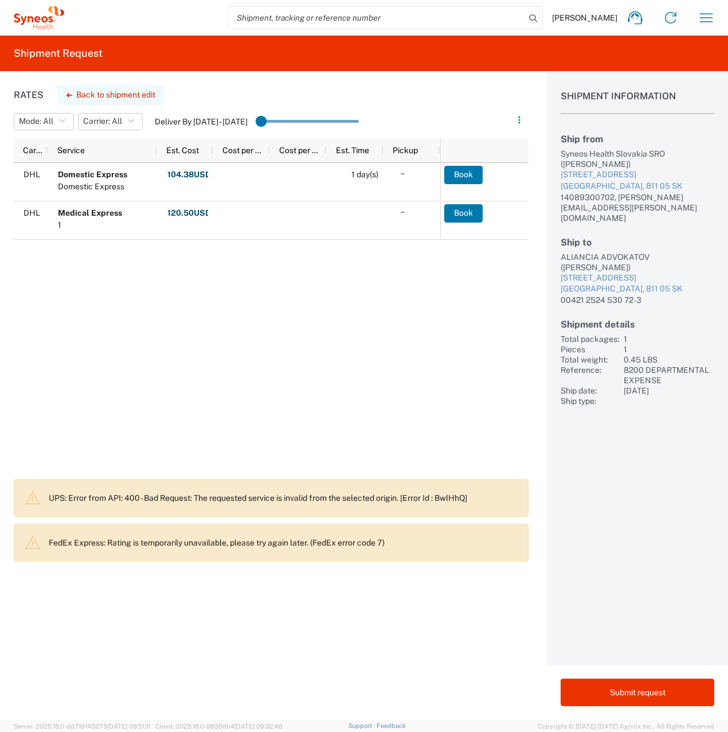
click at [142, 97] on button "Back to shipment edit" at bounding box center [110, 95] width 107 height 20
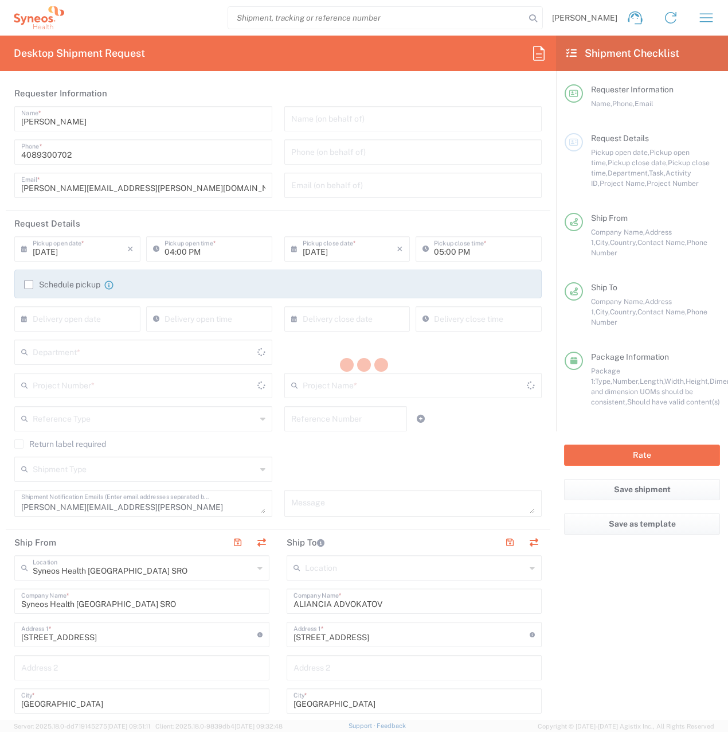
type input "8200 DEPARTMENTAL EXPENSE"
type input "Envelope"
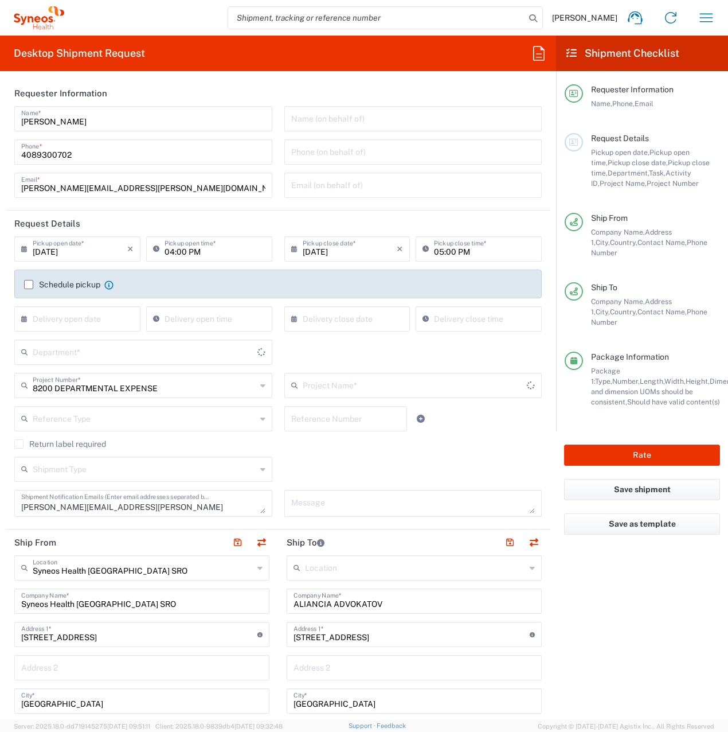
type input "8200 DEPARTMENTAL EXPENSE"
type input "8200"
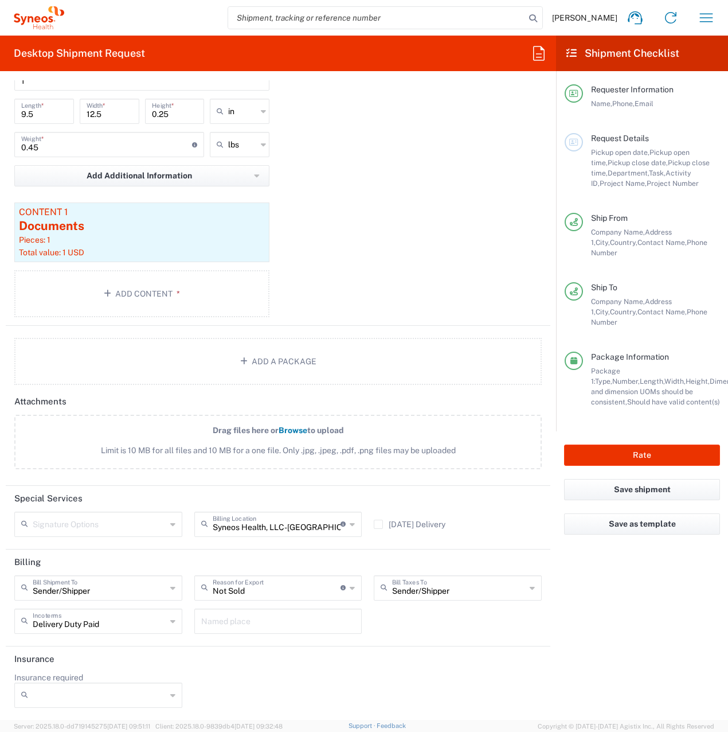
scroll to position [1164, 0]
click at [350, 526] on icon at bounding box center [352, 523] width 5 height 18
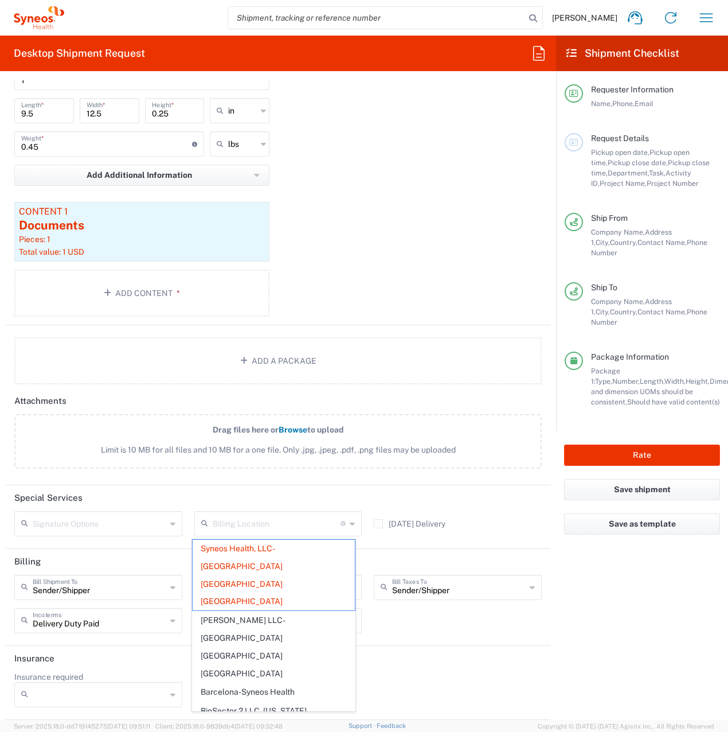
click at [357, 497] on header "Special Services" at bounding box center [278, 498] width 545 height 26
type input "Syneos Health, LLC-[GEOGRAPHIC_DATA] [GEOGRAPHIC_DATA] [GEOGRAPHIC_DATA]"
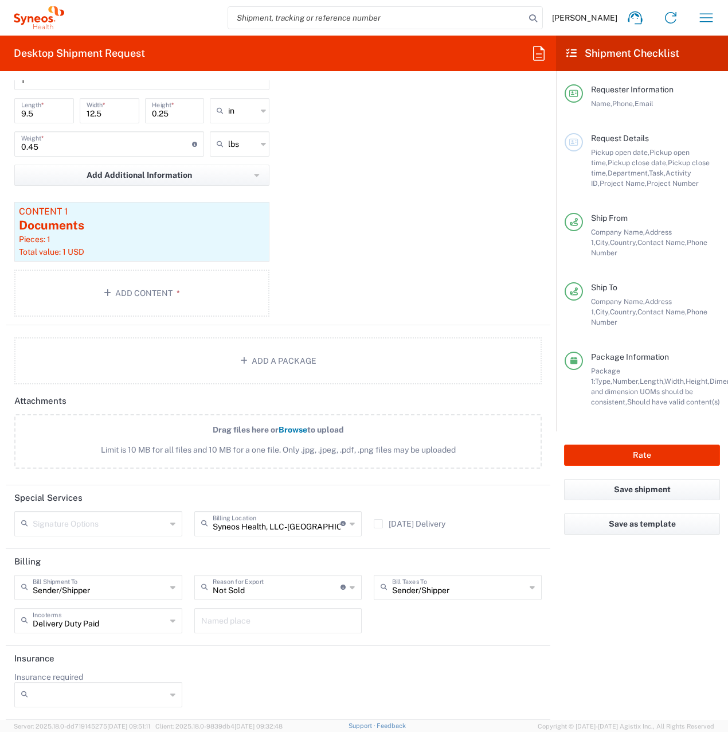
click at [466, 306] on div "Package 1 Envelope Type * Material used to package goods Envelope Large Box Med…" at bounding box center [278, 165] width 545 height 319
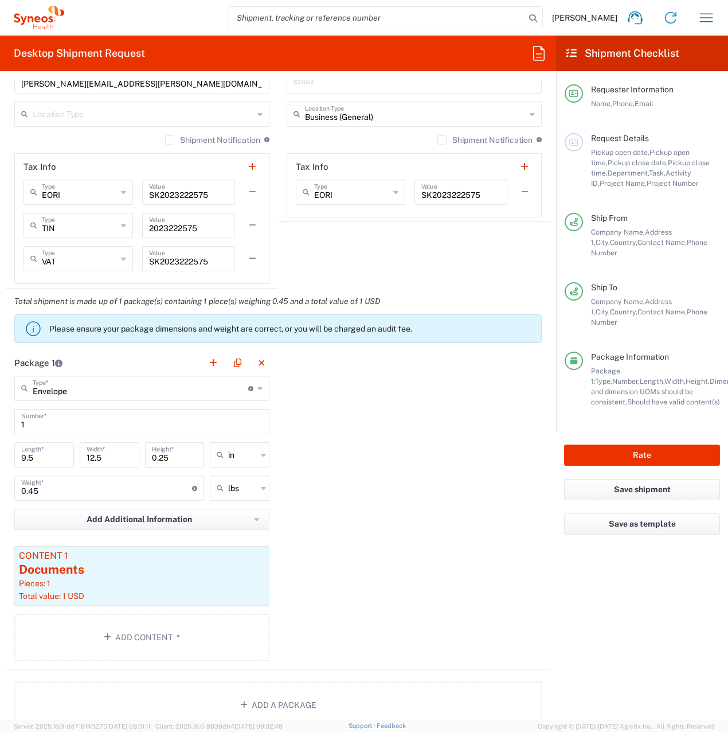
scroll to position [1164, 0]
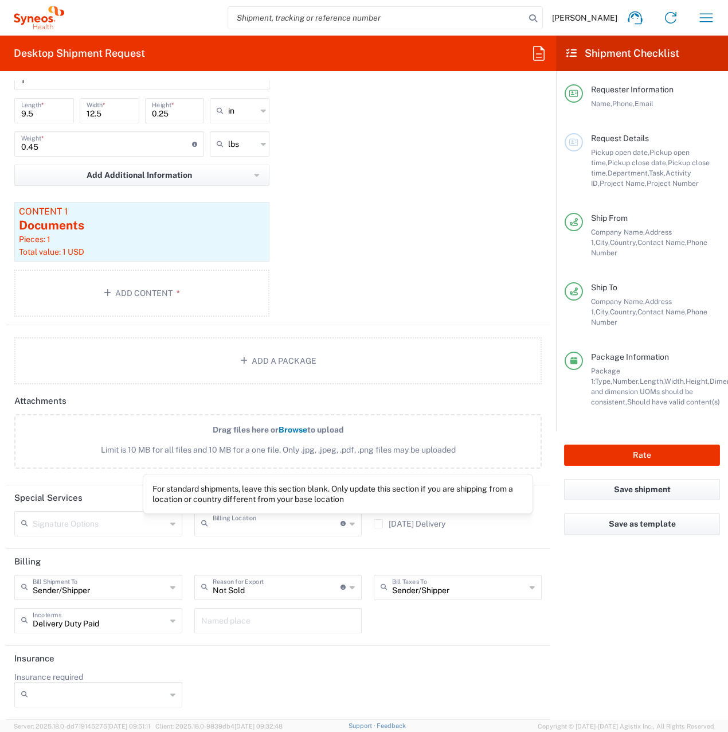
click at [314, 526] on input "text" at bounding box center [277, 523] width 128 height 20
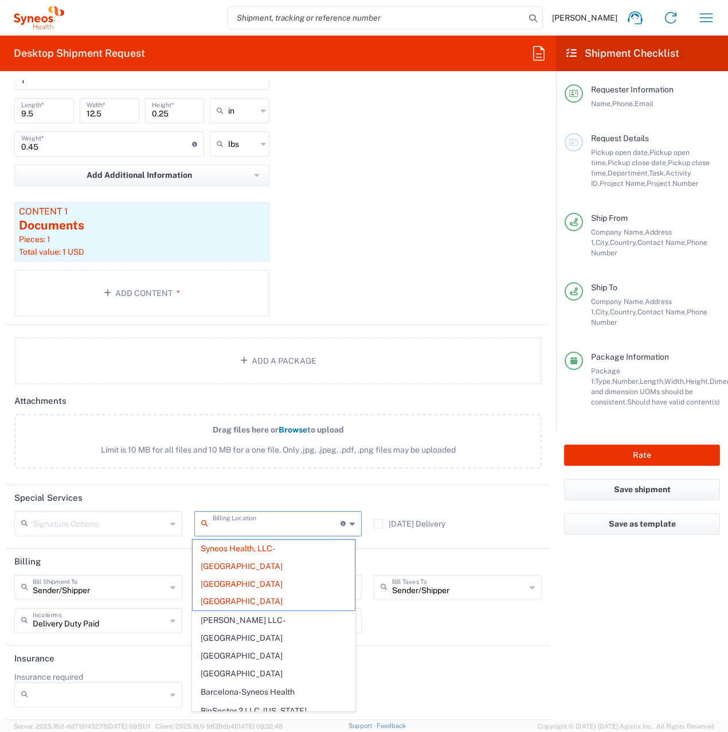
click at [314, 526] on input "text" at bounding box center [277, 523] width 128 height 20
click at [426, 488] on header "Special Services" at bounding box center [278, 498] width 545 height 26
type input "Syneos Health, LLC-[GEOGRAPHIC_DATA] [GEOGRAPHIC_DATA] [GEOGRAPHIC_DATA]"
click at [283, 523] on input "text" at bounding box center [277, 523] width 128 height 20
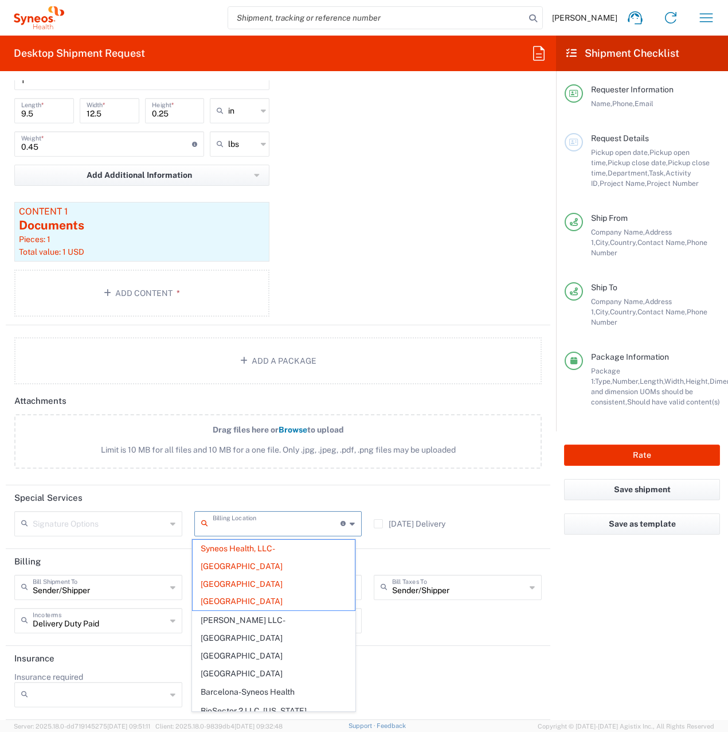
click at [452, 298] on div "Package 1 Envelope Type * Material used to package goods Envelope Large Box Med…" at bounding box center [278, 165] width 545 height 319
type input "Syneos Health, LLC-[GEOGRAPHIC_DATA] [GEOGRAPHIC_DATA] [GEOGRAPHIC_DATA]"
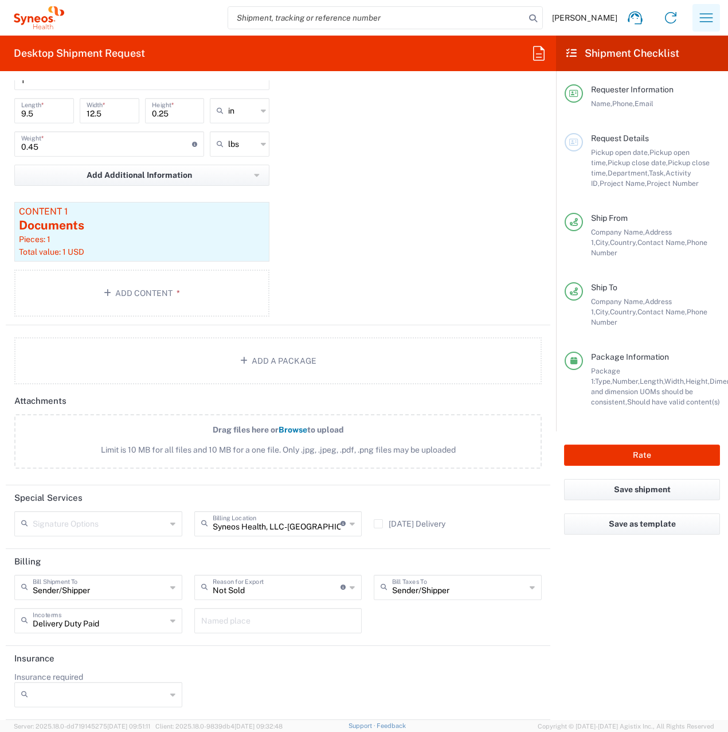
click at [704, 18] on icon "button" at bounding box center [706, 18] width 18 height 18
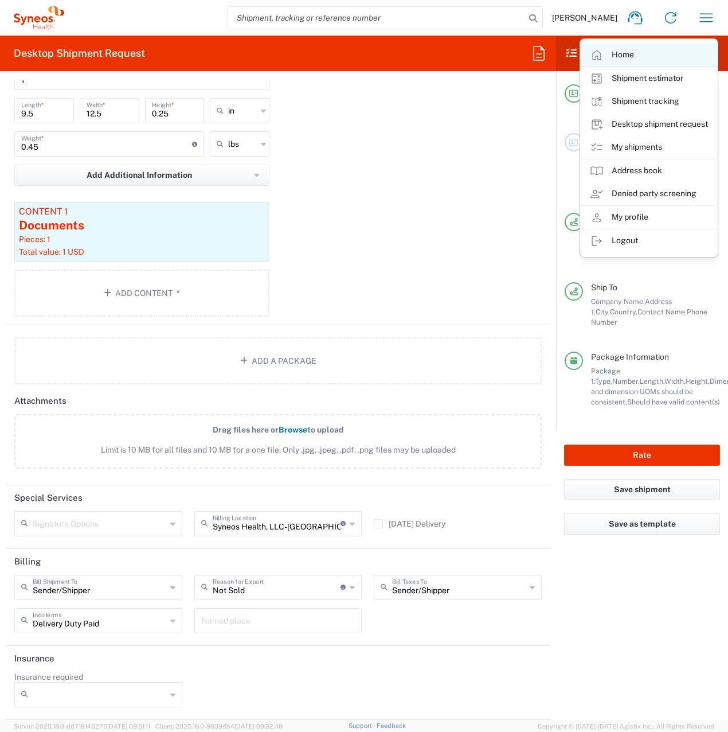
click at [653, 57] on link "Home" at bounding box center [649, 55] width 136 height 23
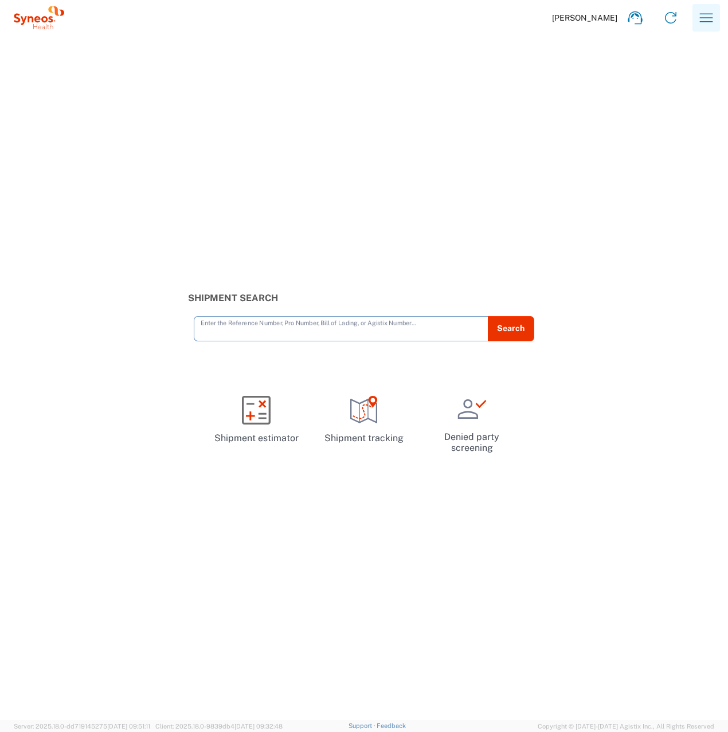
click at [708, 17] on icon "button" at bounding box center [706, 18] width 18 height 18
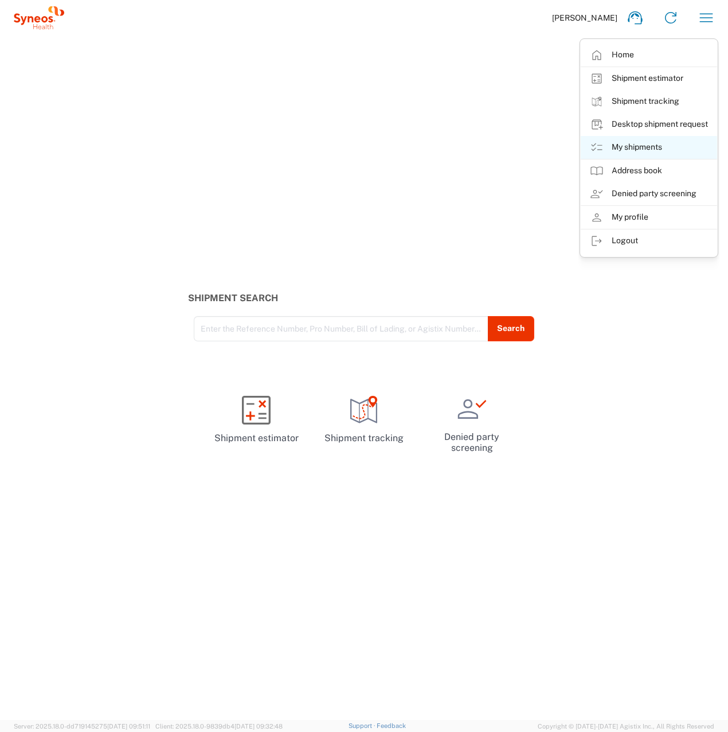
click at [652, 143] on link "My shipments" at bounding box center [649, 147] width 136 height 23
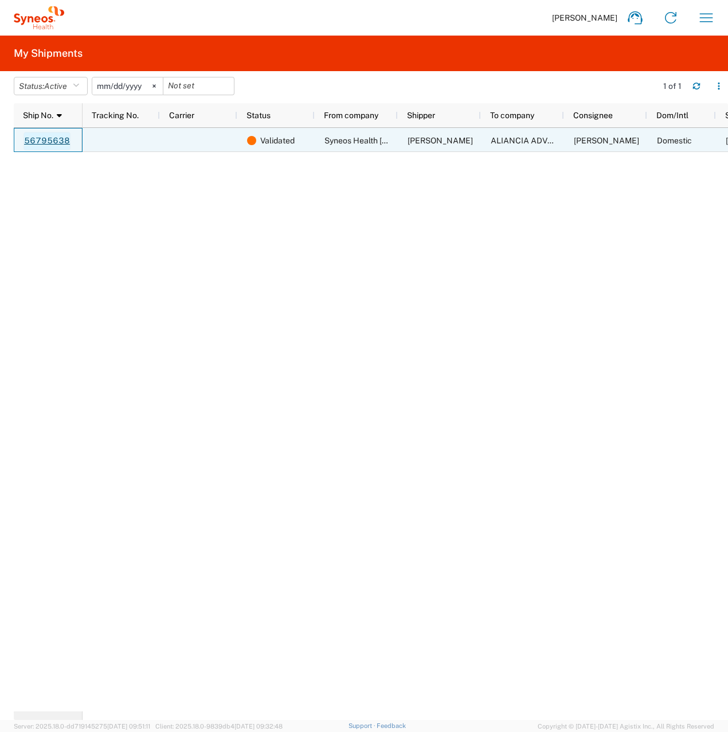
click at [48, 140] on link "56795638" at bounding box center [47, 141] width 47 height 18
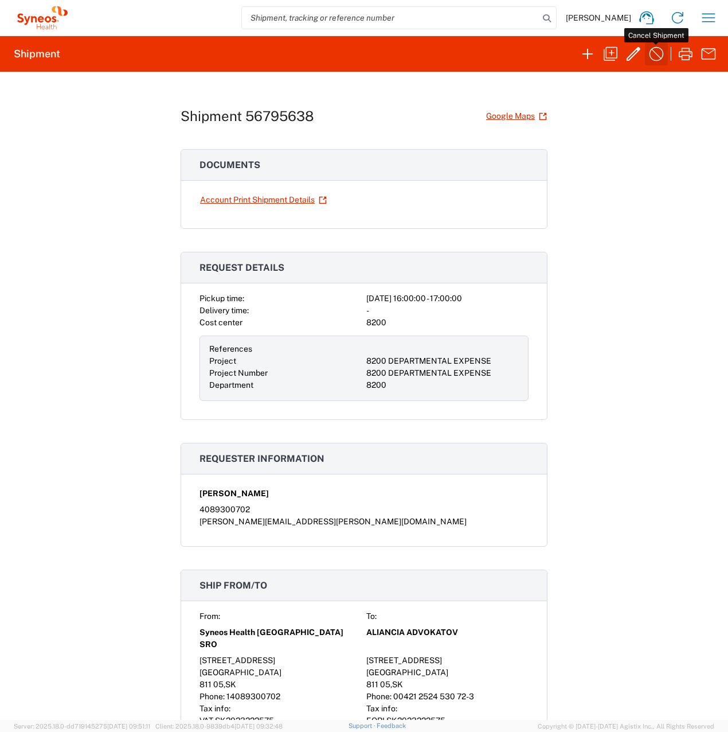
click at [653, 50] on icon "button" at bounding box center [657, 54] width 14 height 14
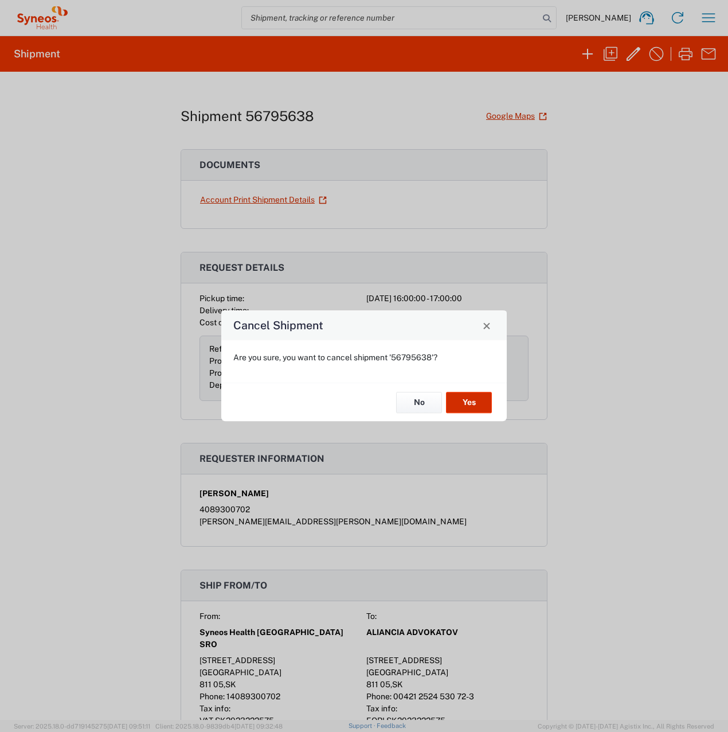
click at [467, 405] on button "Yes" at bounding box center [469, 402] width 46 height 21
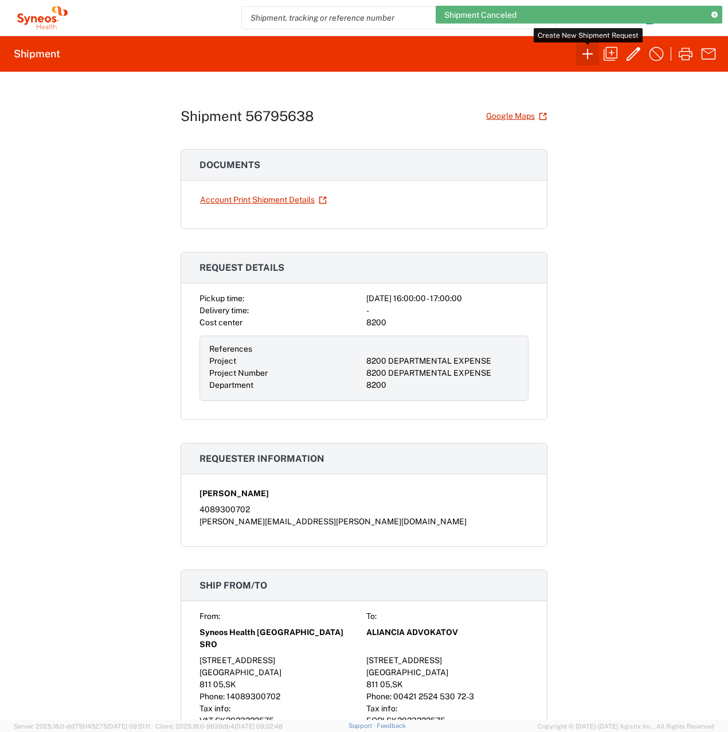
click at [583, 50] on icon "button" at bounding box center [588, 54] width 18 height 18
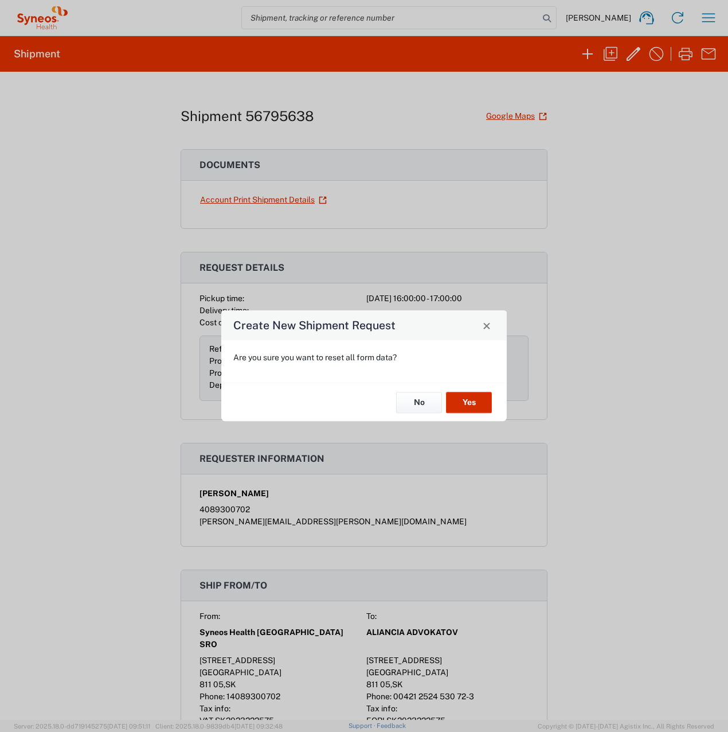
click at [480, 409] on button "Yes" at bounding box center [469, 402] width 46 height 21
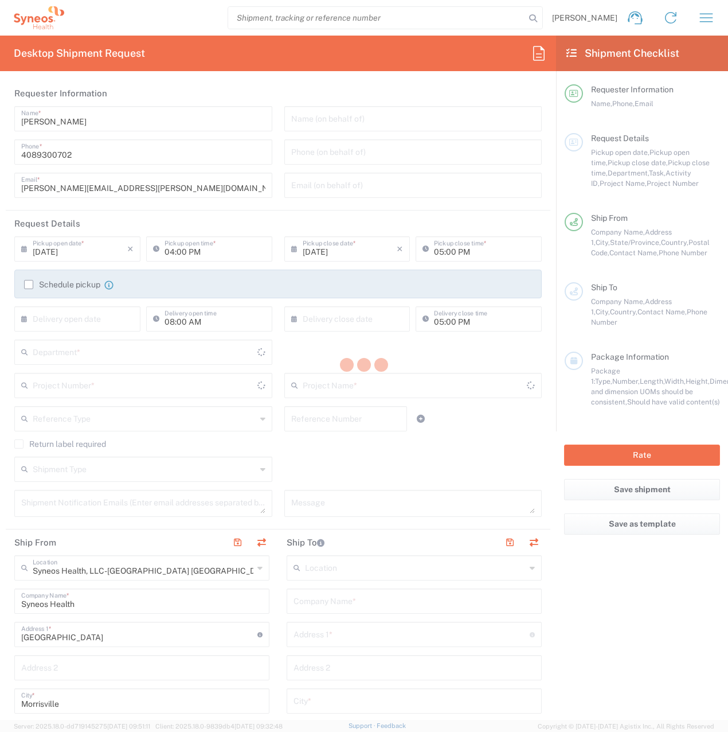
type input "8200"
type input "[US_STATE]"
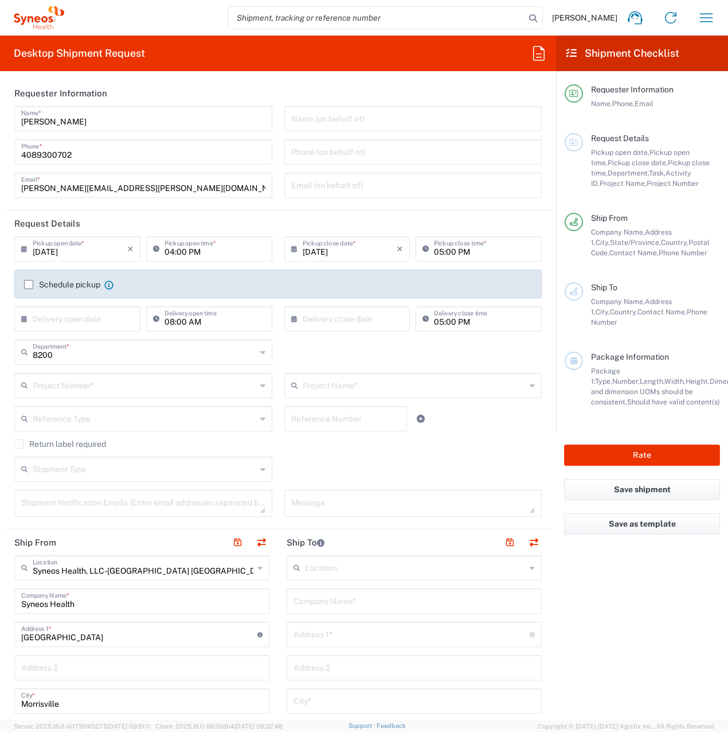
click at [91, 253] on input "[DATE]" at bounding box center [80, 248] width 95 height 20
click at [112, 327] on span "12" at bounding box center [113, 320] width 16 height 16
type input "[DATE]"
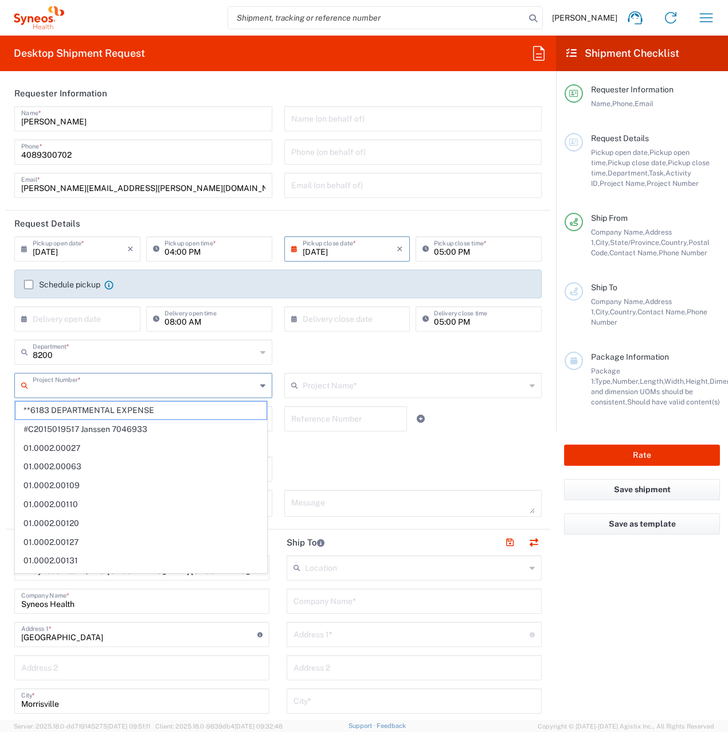
click at [96, 392] on input "text" at bounding box center [145, 384] width 224 height 20
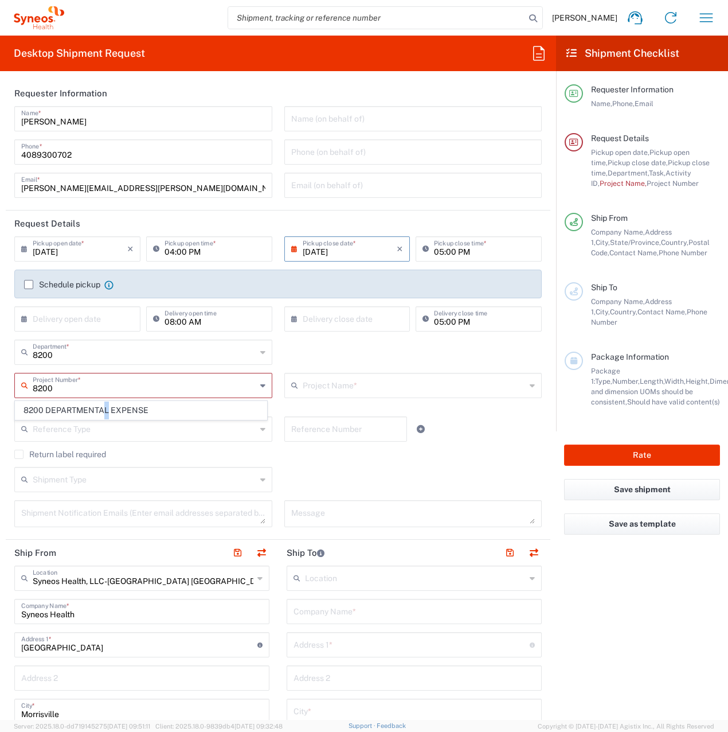
click at [107, 409] on span "8200 DEPARTMENTAL EXPENSE" at bounding box center [140, 410] width 251 height 18
type input "8200 DEPARTMENTAL EXPENSE"
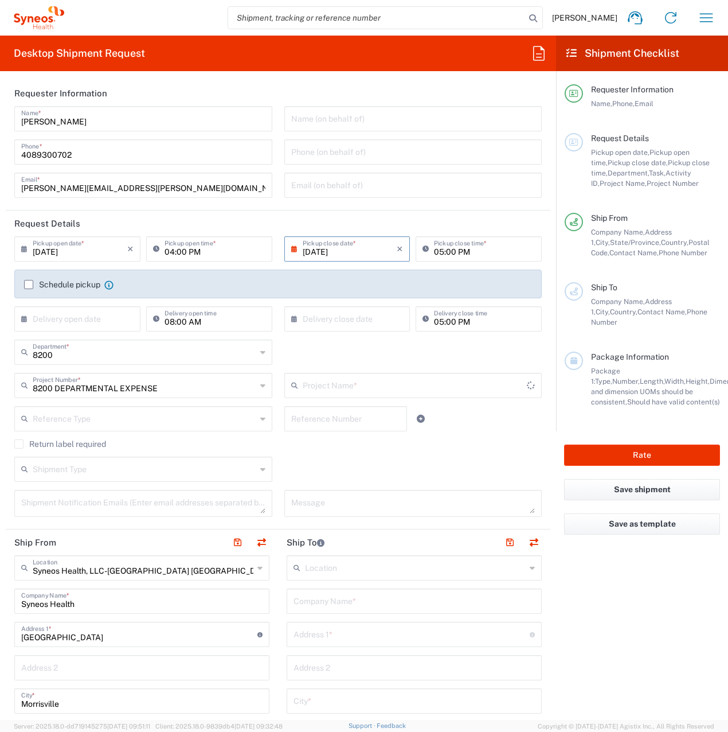
type input "8200 DEPARTMENTAL EXPENSE"
click at [257, 568] on icon at bounding box center [259, 568] width 5 height 18
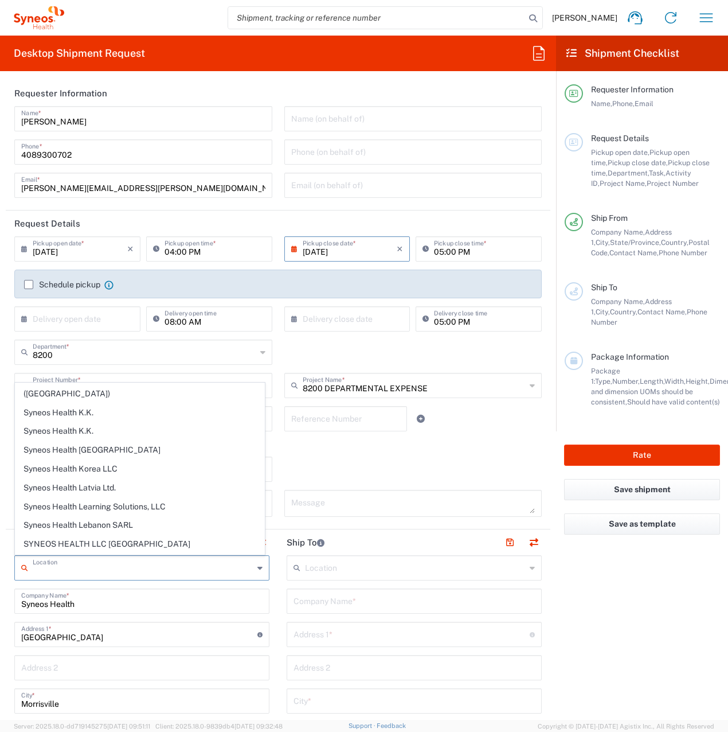
scroll to position [1893, 0]
type input "Syneos Health [GEOGRAPHIC_DATA] SRO"
type input "[STREET_ADDRESS]"
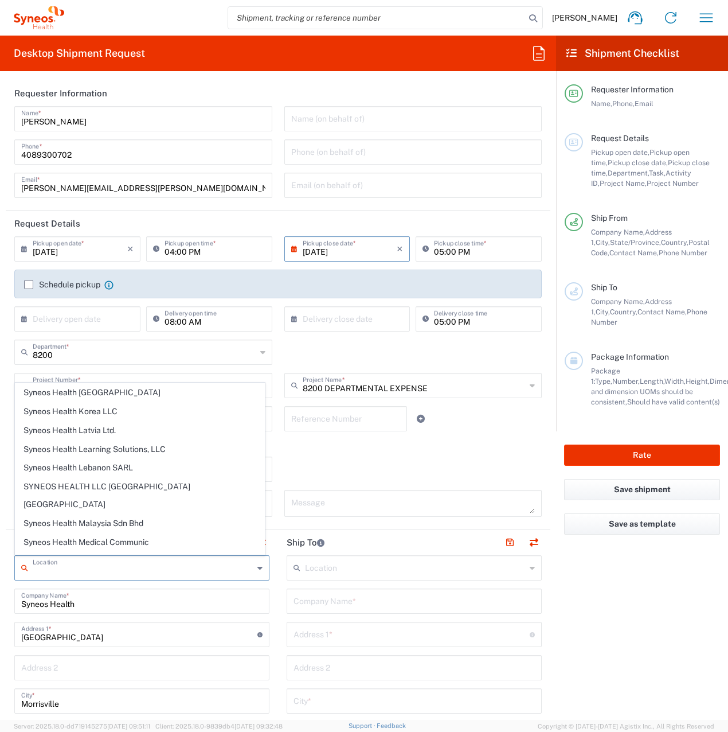
type input "[GEOGRAPHIC_DATA]"
type input "811 05"
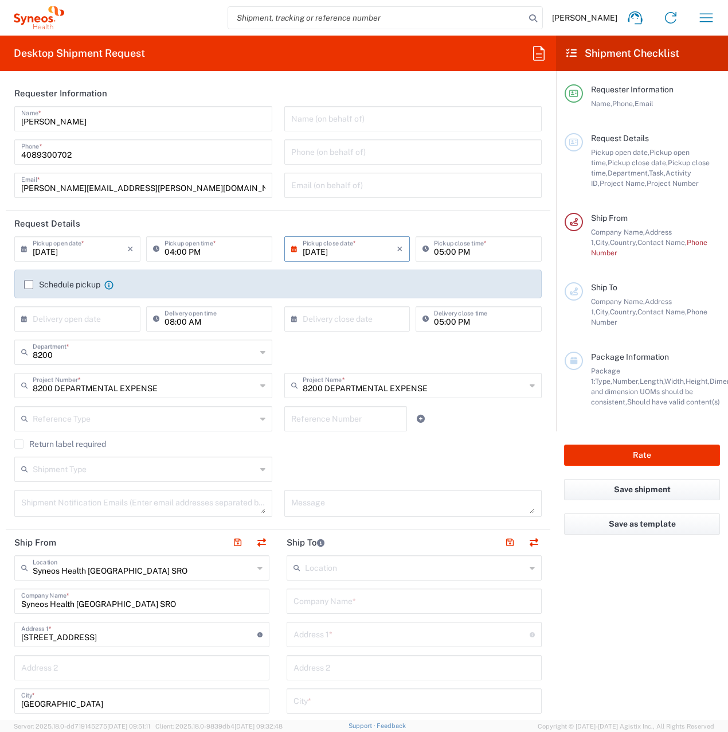
click at [111, 469] on input "text" at bounding box center [145, 468] width 224 height 20
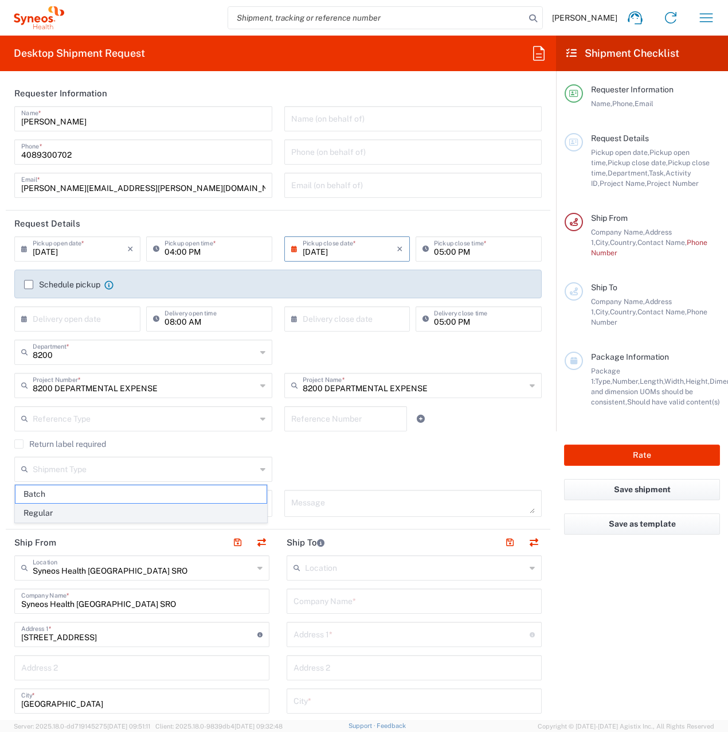
click at [89, 510] on span "Regular" at bounding box center [140, 513] width 251 height 18
type input "Regular"
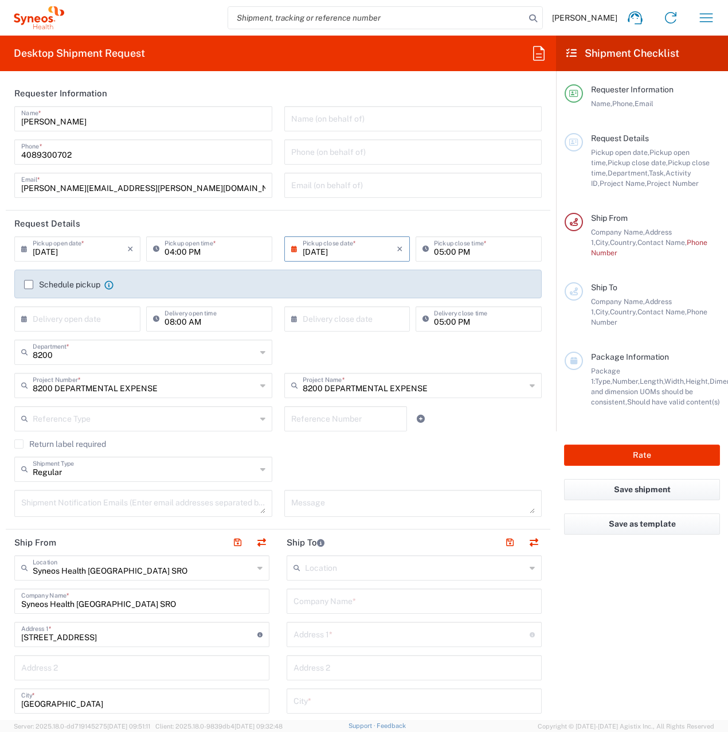
click at [312, 607] on input "text" at bounding box center [414, 600] width 241 height 20
paste input "ALIANCIA ADVOKATOV"
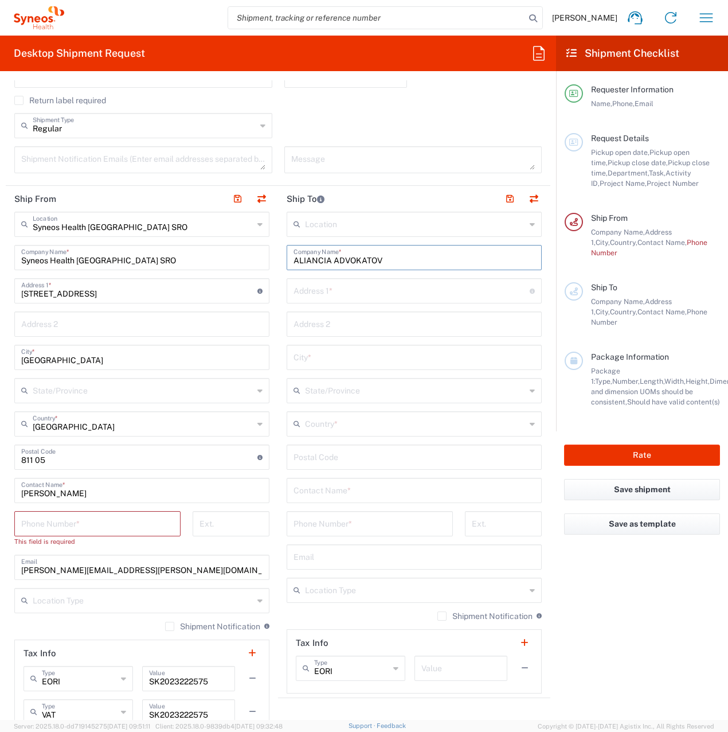
scroll to position [344, 0]
type input "ALIANCIA ADVOKATOV"
click at [38, 522] on input "tel" at bounding box center [97, 522] width 153 height 20
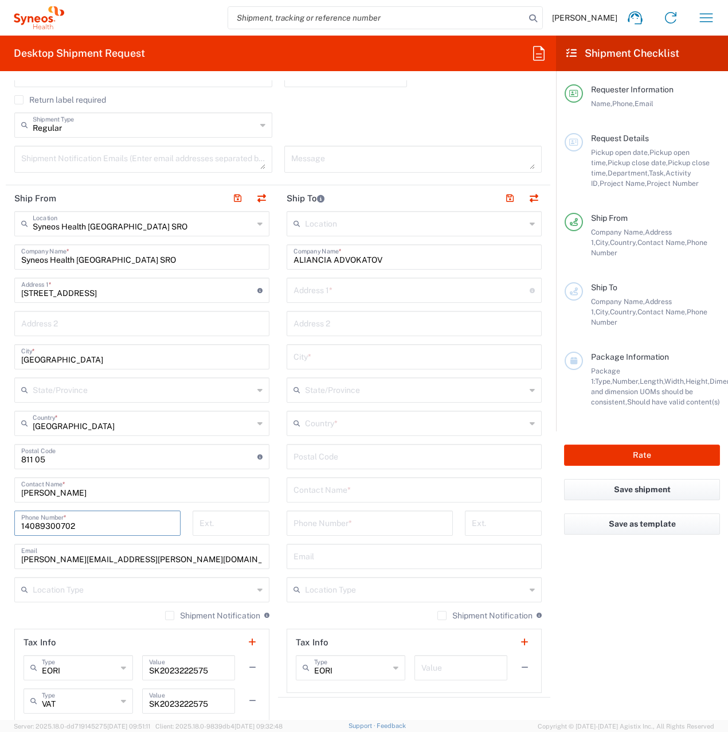
type input "14089300702"
click at [319, 422] on input "text" at bounding box center [415, 422] width 221 height 20
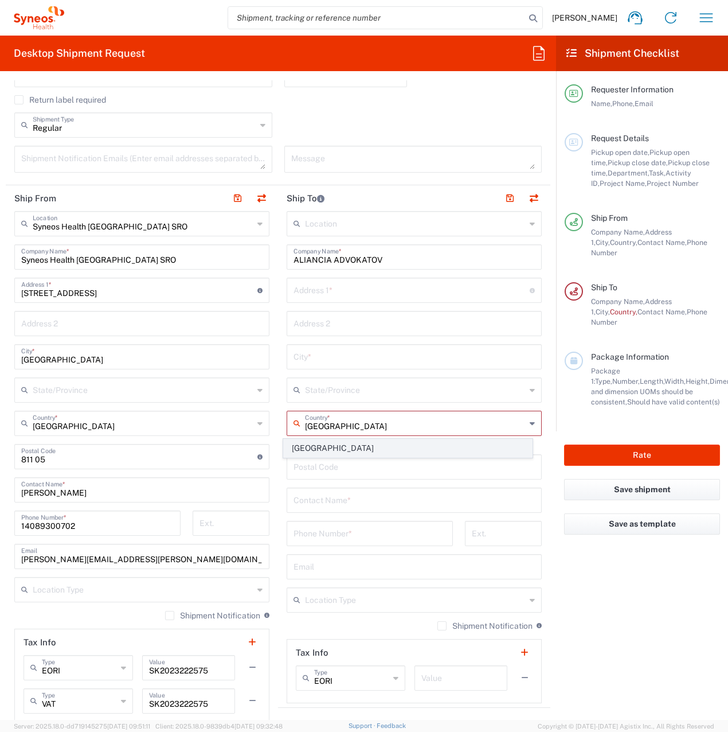
click at [314, 443] on span "[GEOGRAPHIC_DATA]" at bounding box center [408, 448] width 249 height 18
type input "[GEOGRAPHIC_DATA]"
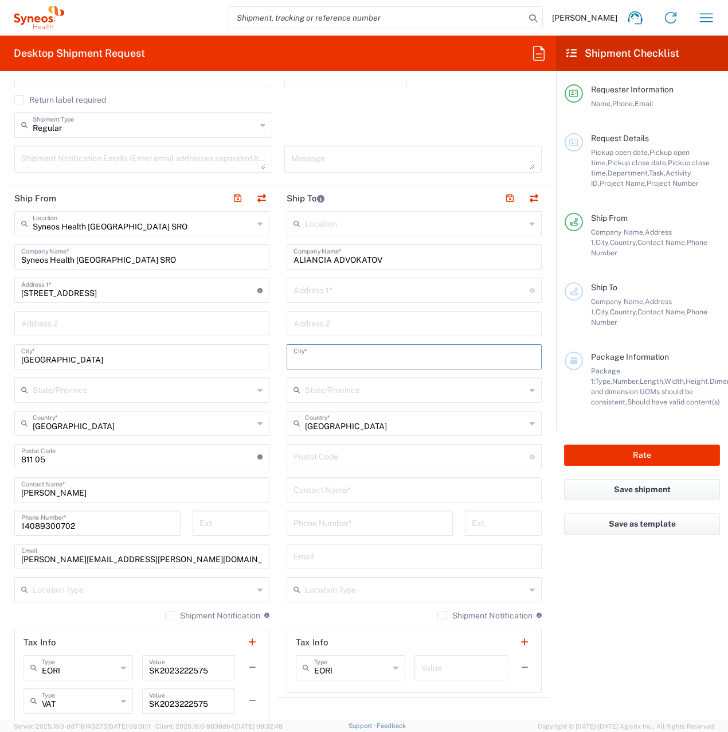
click at [299, 353] on input "text" at bounding box center [414, 356] width 241 height 20
type input "[GEOGRAPHIC_DATA]"
click at [323, 494] on input "text" at bounding box center [414, 489] width 241 height 20
paste input "[PERSON_NAME]"
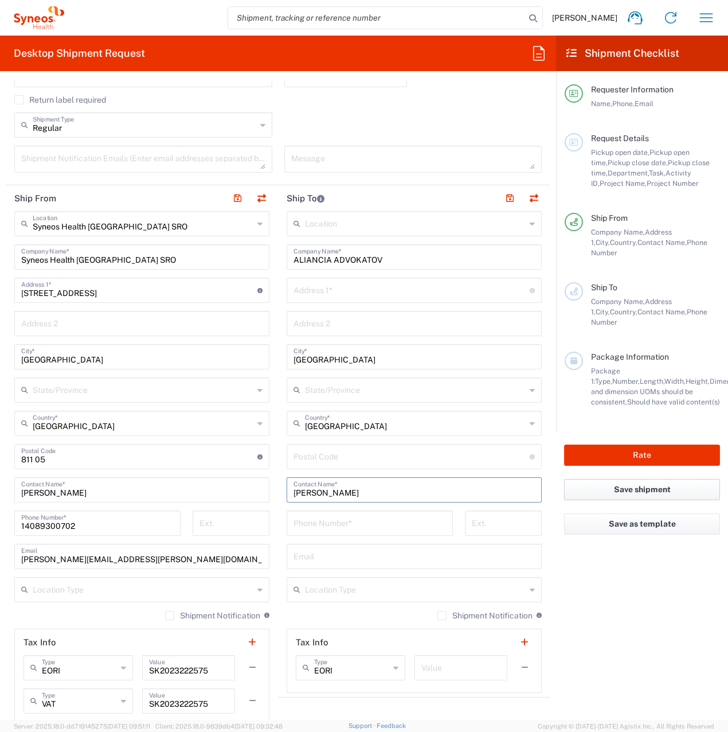
type input "[PERSON_NAME]"
click at [329, 526] on input "tel" at bounding box center [370, 522] width 153 height 20
paste input "00421 2/524 530 72-3"
click at [323, 525] on input "00421 2/524 530 72-3" at bounding box center [370, 522] width 153 height 20
click at [366, 526] on input "00421 2524 530 72-3" at bounding box center [370, 522] width 153 height 20
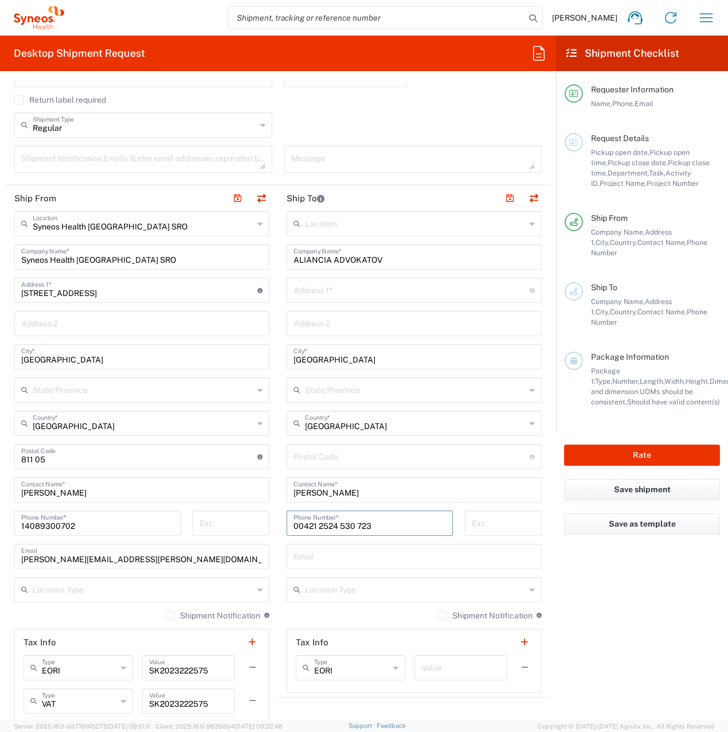
type input "00421 2524 530 723"
click at [314, 461] on input "undefined" at bounding box center [412, 456] width 236 height 20
paste input "811 05"
type input "811 05"
click at [304, 296] on input "text" at bounding box center [412, 289] width 236 height 20
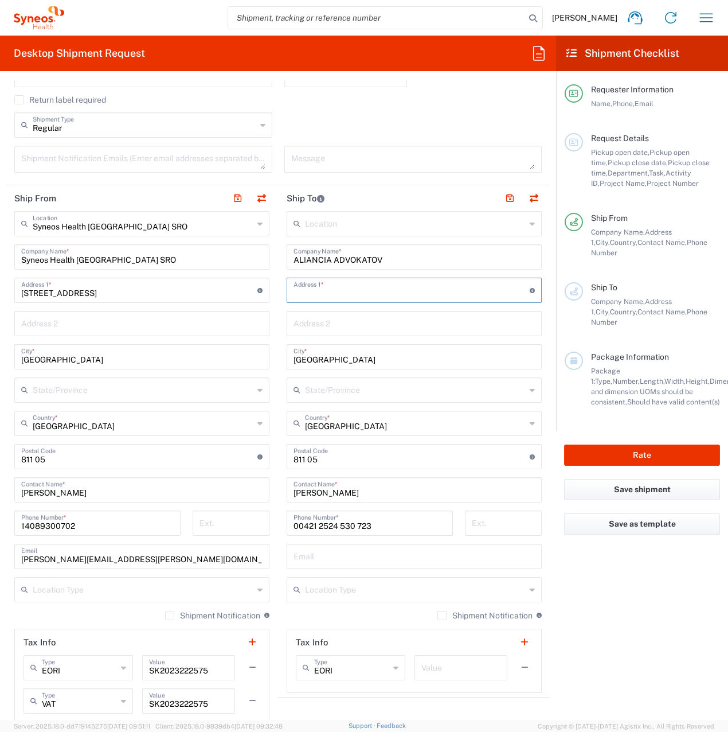
paste input "[STREET_ADDRESS]"
type input "[STREET_ADDRESS]"
click at [281, 318] on main "Location [PERSON_NAME] LLC-[GEOGRAPHIC_DATA] [GEOGRAPHIC_DATA] [GEOGRAPHIC_DATA…" at bounding box center [414, 452] width 272 height 482
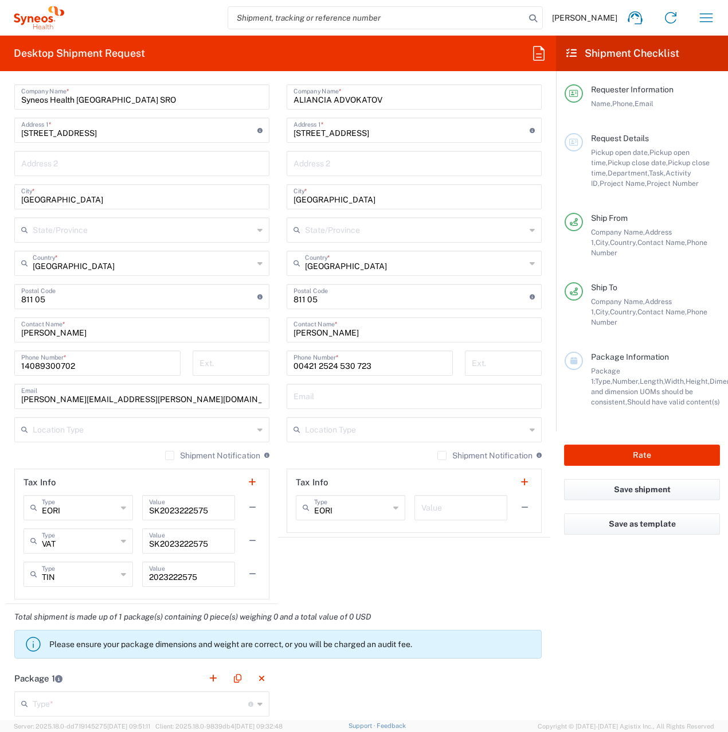
scroll to position [516, 0]
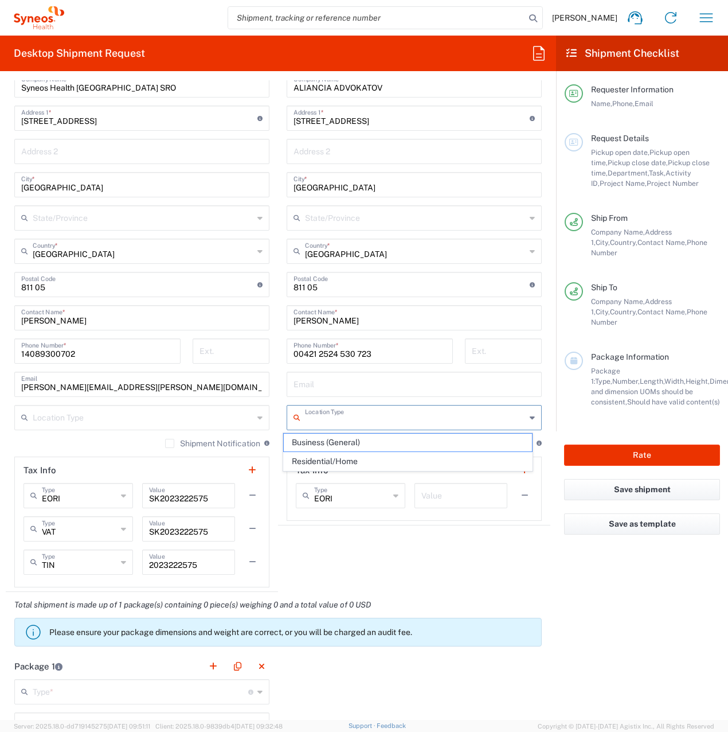
click at [318, 416] on input "text" at bounding box center [415, 417] width 221 height 20
click at [323, 443] on span "Business (General)" at bounding box center [408, 443] width 249 height 18
type input "Business (General)"
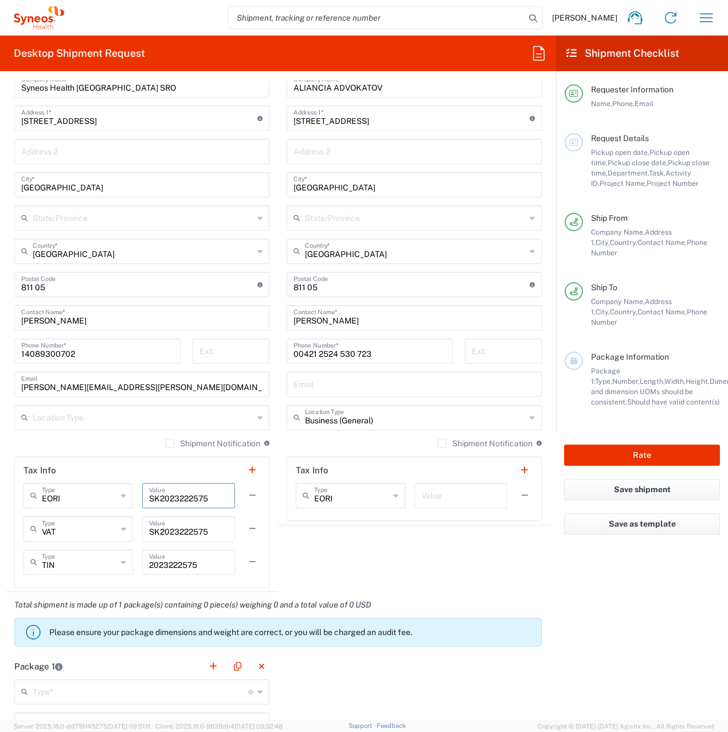
drag, startPoint x: 147, startPoint y: 498, endPoint x: 206, endPoint y: 498, distance: 59.6
click at [206, 498] on input "SK2023222575" at bounding box center [188, 495] width 79 height 20
click at [442, 493] on input "text" at bounding box center [461, 495] width 79 height 20
paste input "SK2023222575"
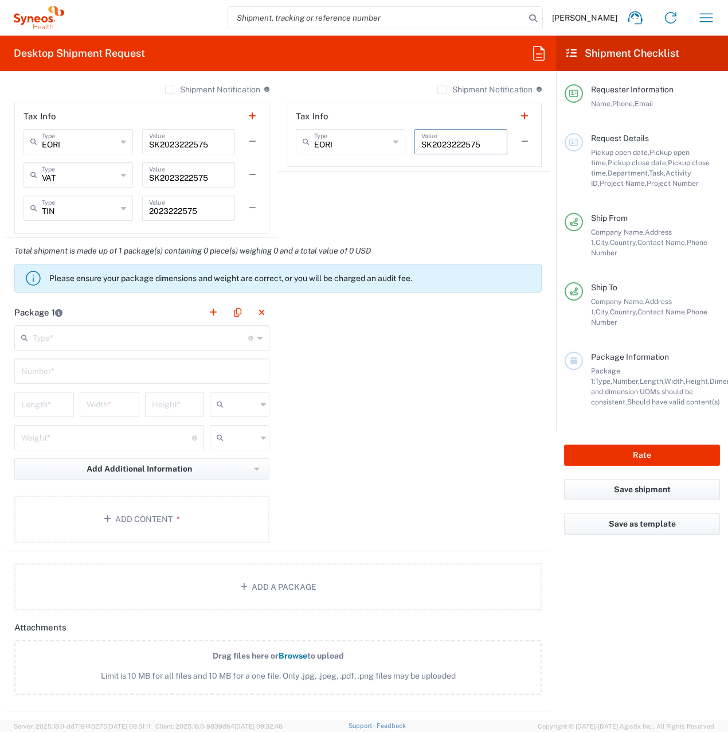
scroll to position [918, 0]
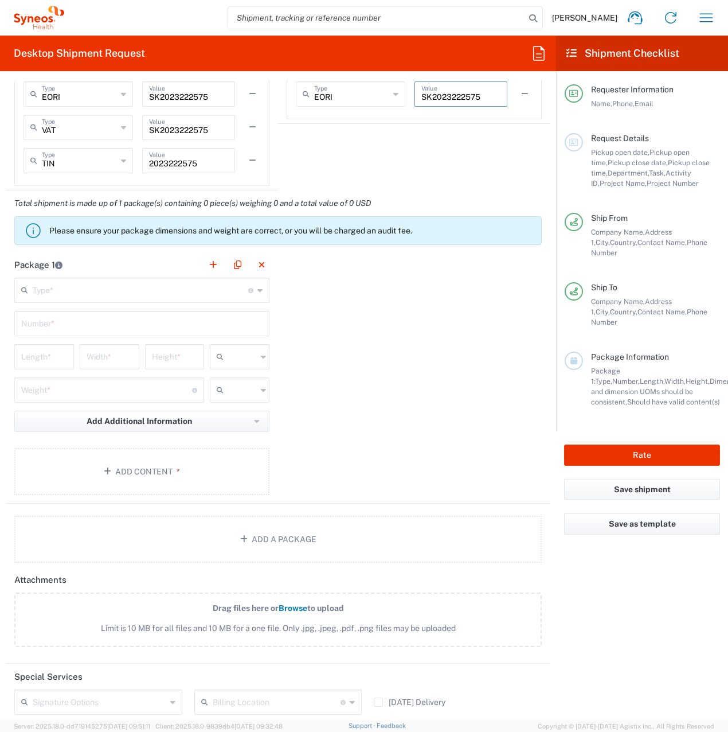
type input "SK2023222575"
click at [85, 284] on input "text" at bounding box center [141, 289] width 216 height 20
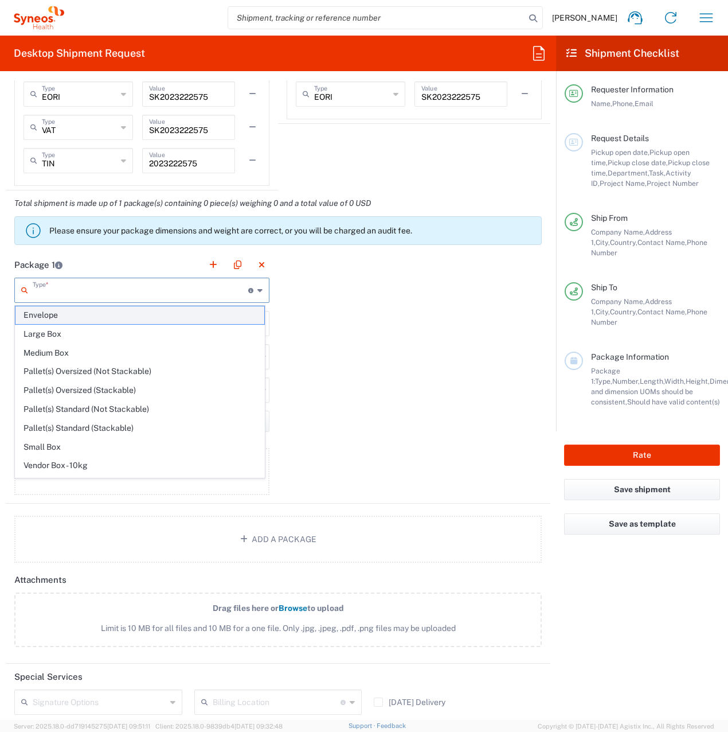
click at [79, 315] on span "Envelope" at bounding box center [139, 315] width 249 height 18
type input "Envelope"
type input "1"
type input "9.5"
type input "12.5"
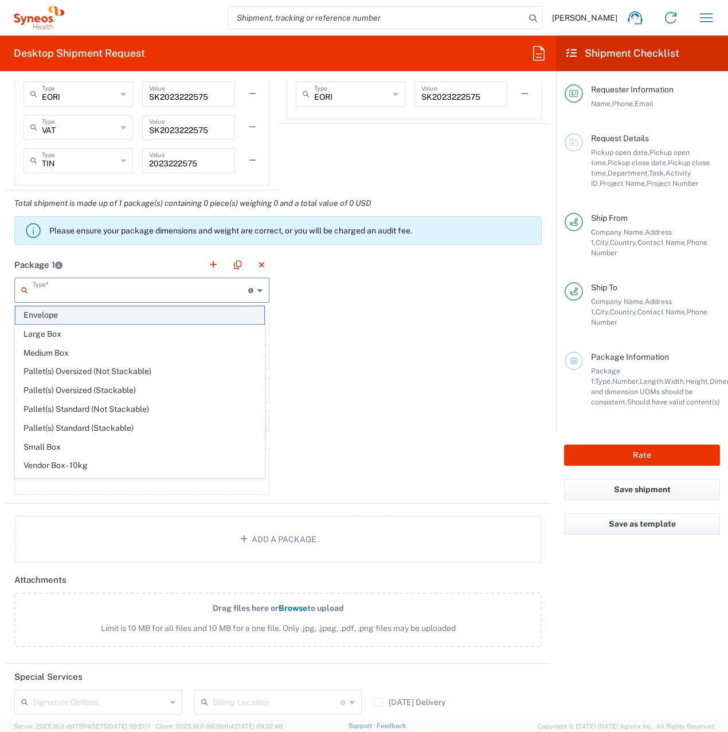
type input "0.25"
type input "in"
type input "0.45"
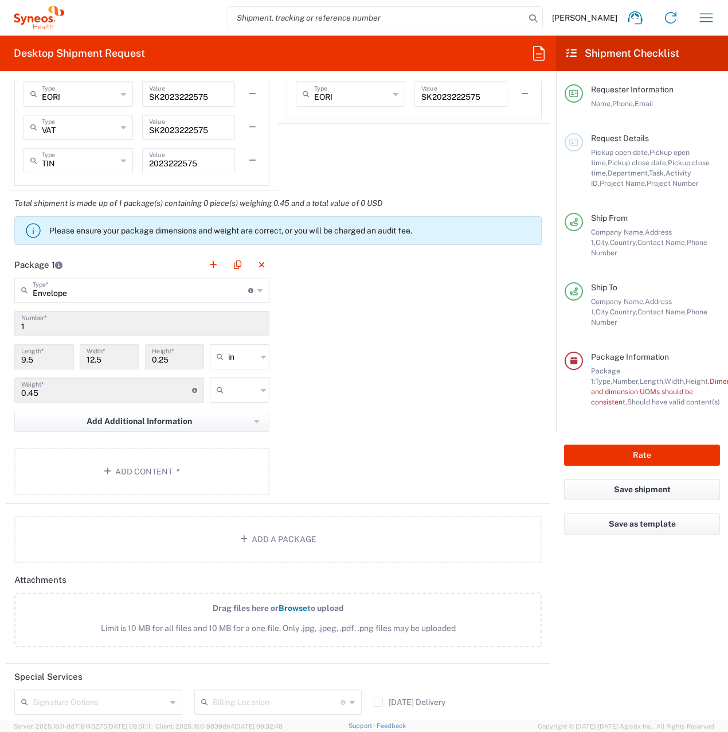
click at [230, 388] on input "text" at bounding box center [242, 390] width 29 height 18
click at [244, 431] on span "lbs" at bounding box center [236, 434] width 56 height 18
type input "lbs"
click at [261, 545] on button "Add a Package" at bounding box center [278, 539] width 528 height 47
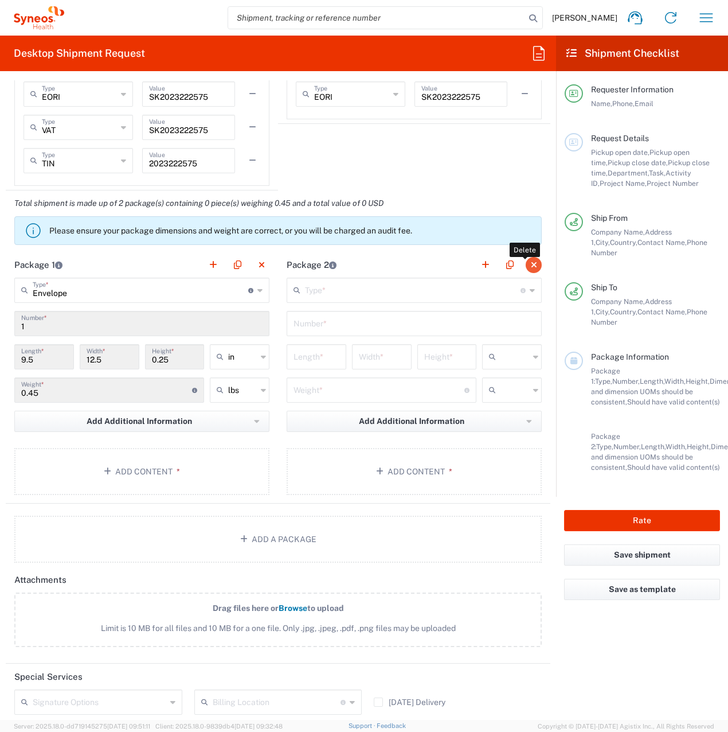
click at [527, 264] on button "button" at bounding box center [534, 265] width 16 height 16
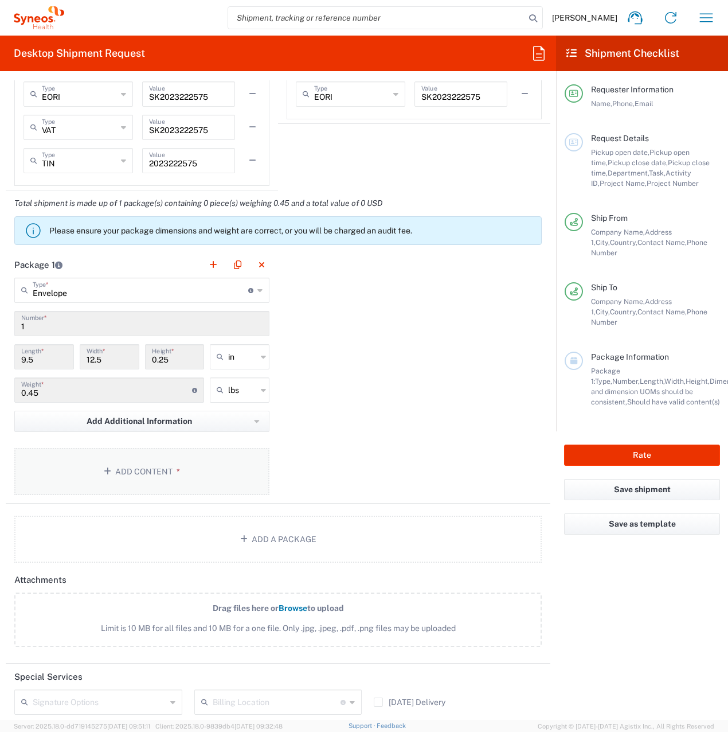
click at [141, 471] on button "Add Content *" at bounding box center [141, 471] width 255 height 47
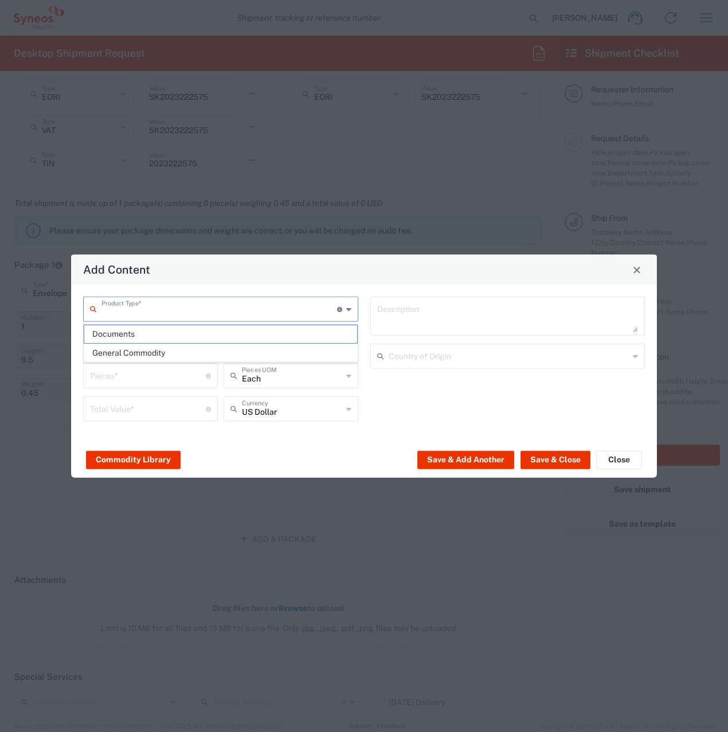
click at [138, 304] on input "text" at bounding box center [220, 308] width 236 height 20
click at [134, 333] on span "Documents" at bounding box center [220, 334] width 273 height 18
type input "Documents"
type input "1"
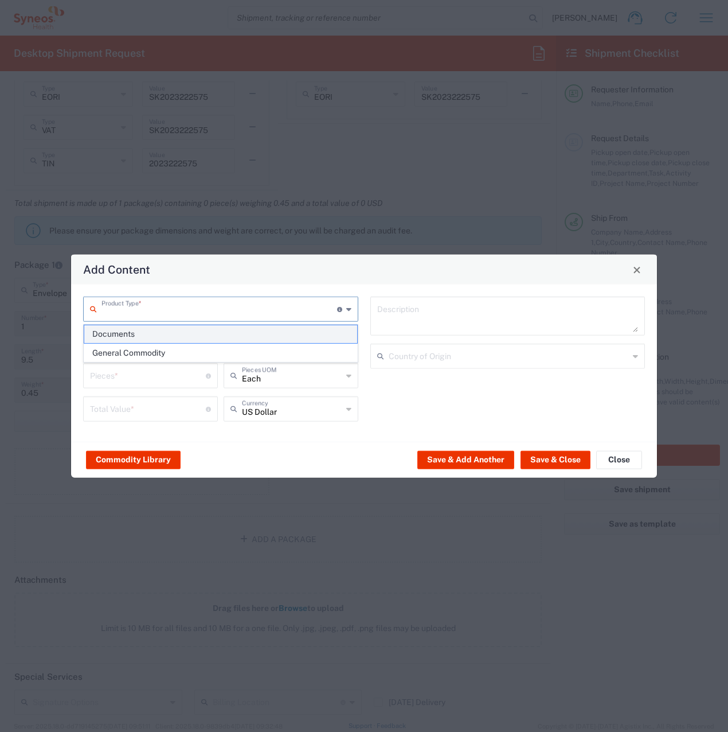
type input "1"
type textarea "Documents"
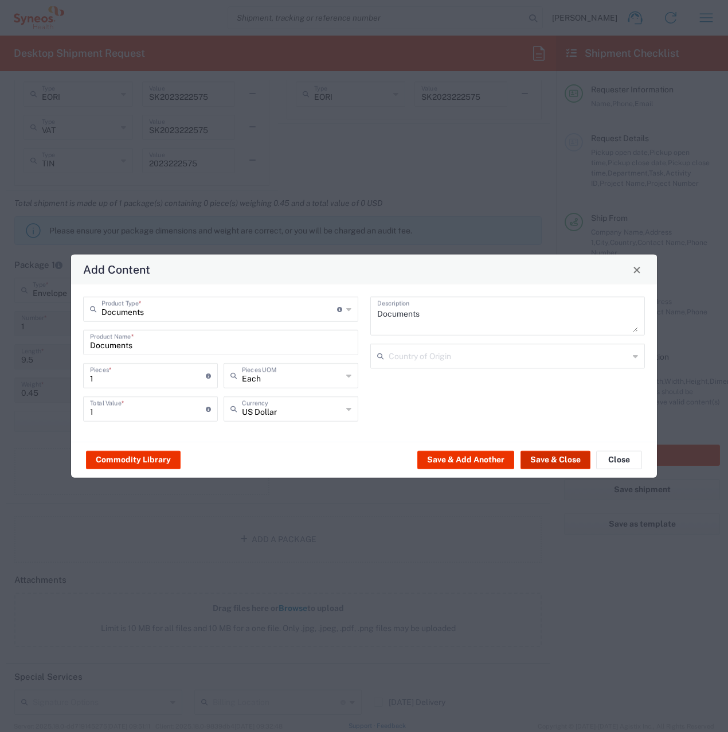
click at [543, 463] on button "Save & Close" at bounding box center [556, 459] width 70 height 18
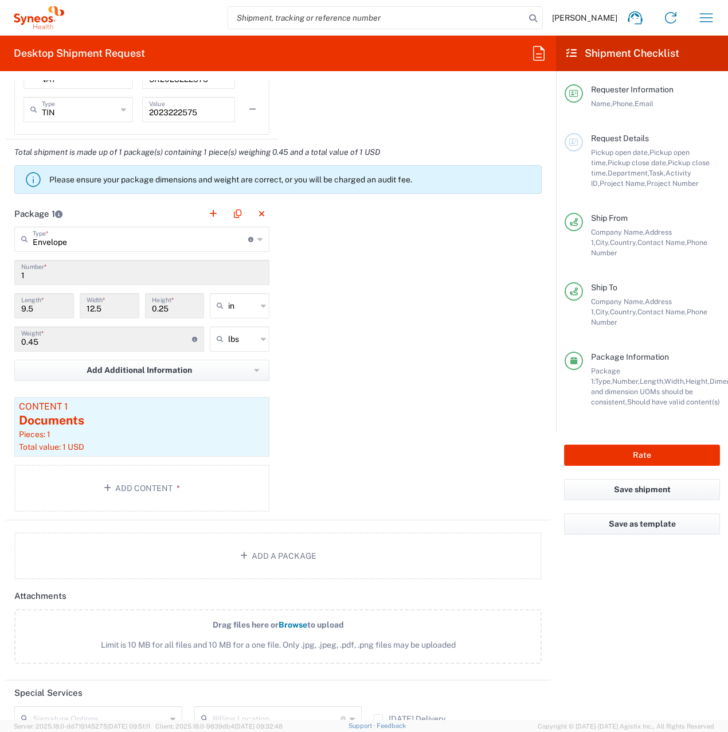
scroll to position [1164, 0]
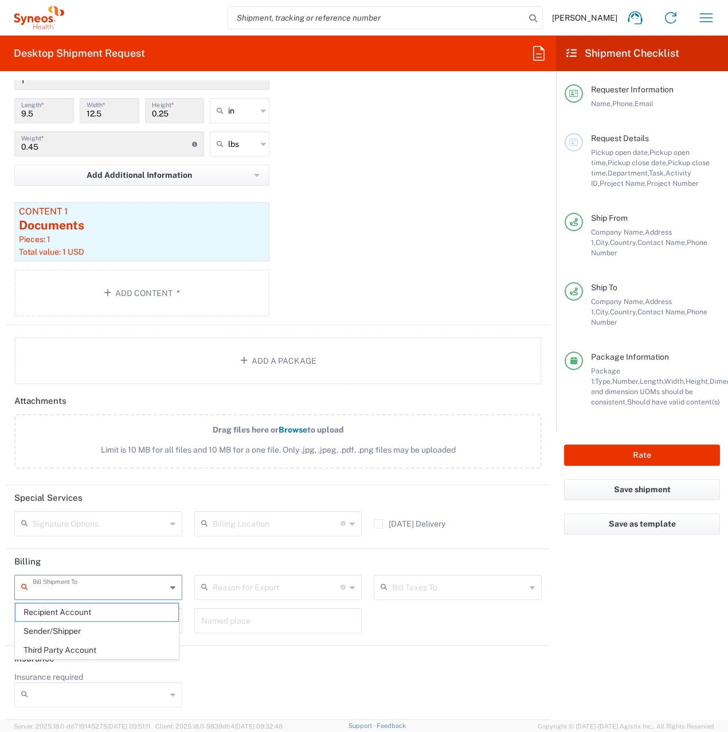
click at [61, 586] on input "text" at bounding box center [100, 586] width 134 height 20
drag, startPoint x: 70, startPoint y: 629, endPoint x: 145, endPoint y: 619, distance: 75.7
click at [71, 629] on span "Sender/Shipper" at bounding box center [96, 631] width 163 height 18
type input "Sender/Shipper"
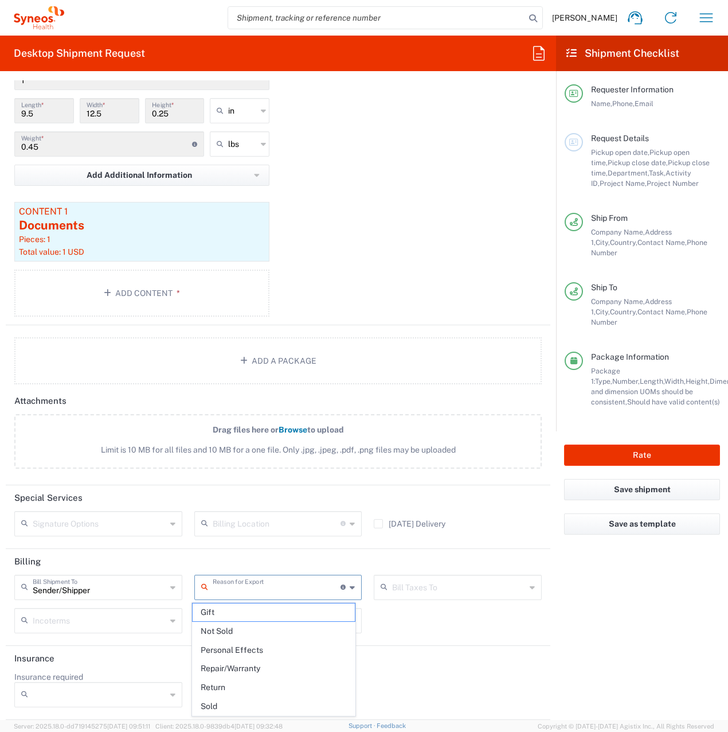
click at [258, 585] on input "text" at bounding box center [277, 586] width 128 height 20
click at [230, 631] on span "Not Sold" at bounding box center [274, 631] width 163 height 18
type input "Not Sold"
click at [435, 589] on input "text" at bounding box center [459, 586] width 134 height 20
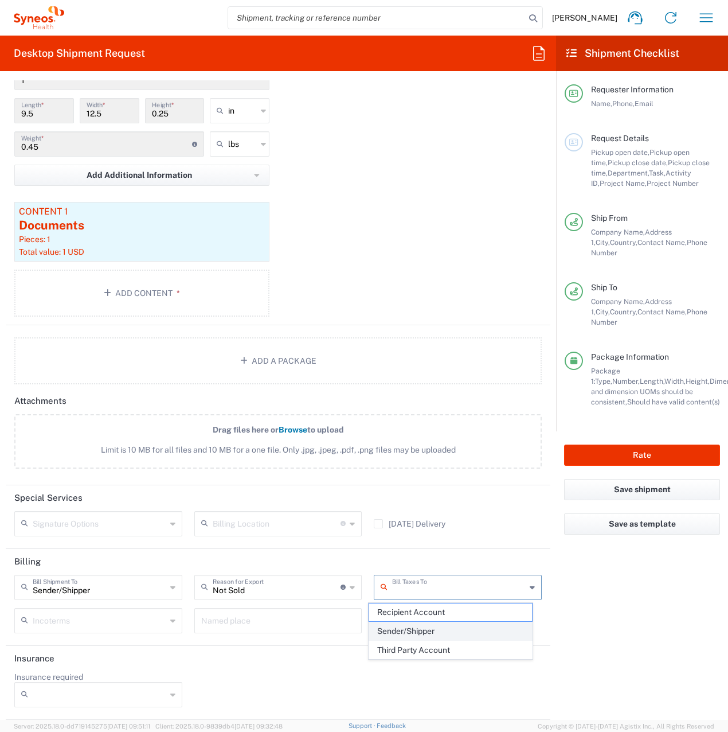
click at [415, 631] on span "Sender/Shipper" at bounding box center [450, 631] width 163 height 18
type input "Sender/Shipper"
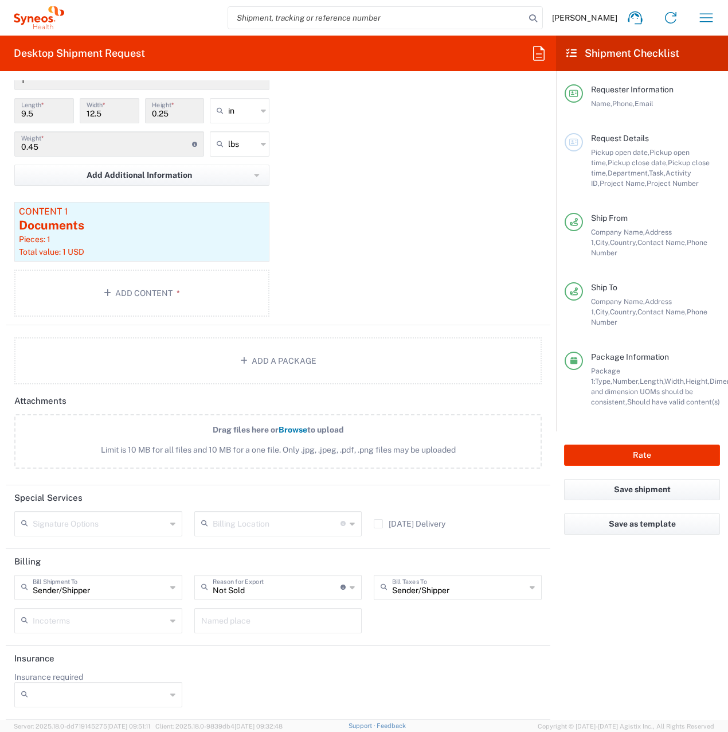
click at [61, 619] on input "text" at bounding box center [100, 620] width 134 height 20
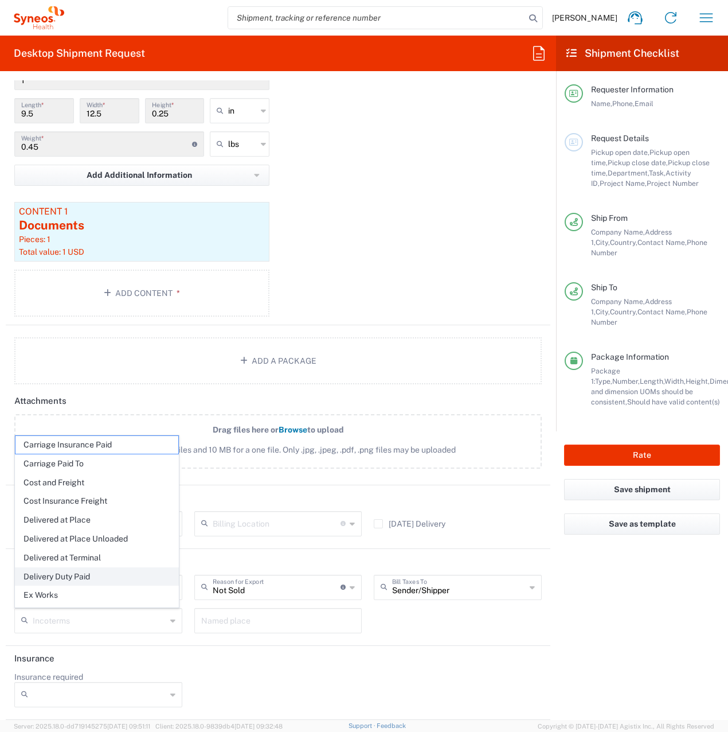
click at [76, 578] on span "Delivery Duty Paid" at bounding box center [96, 577] width 163 height 18
type input "Sender/Shipper"
type input "Delivery Duty Paid"
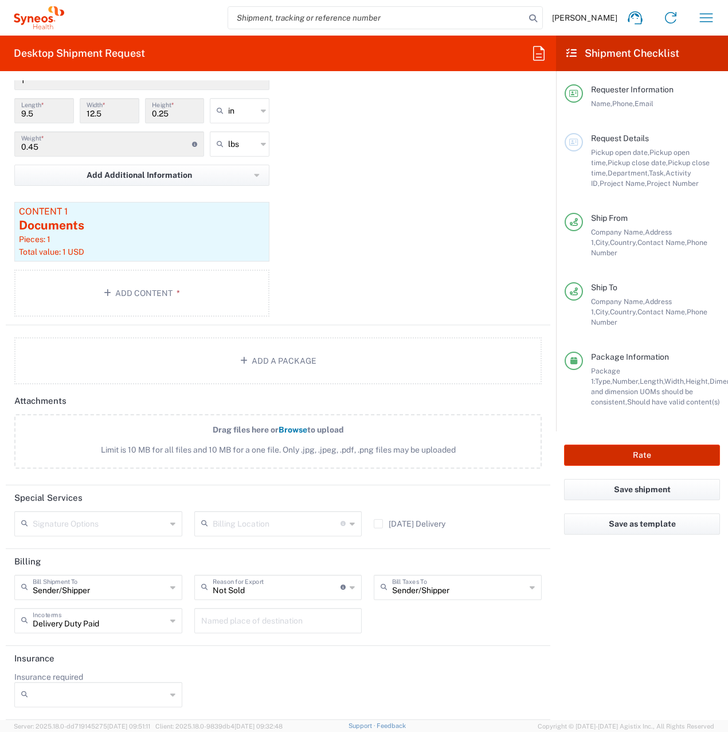
click at [610, 444] on button "Rate" at bounding box center [642, 454] width 156 height 21
type input "8200 DEPARTMENTAL EXPENSE"
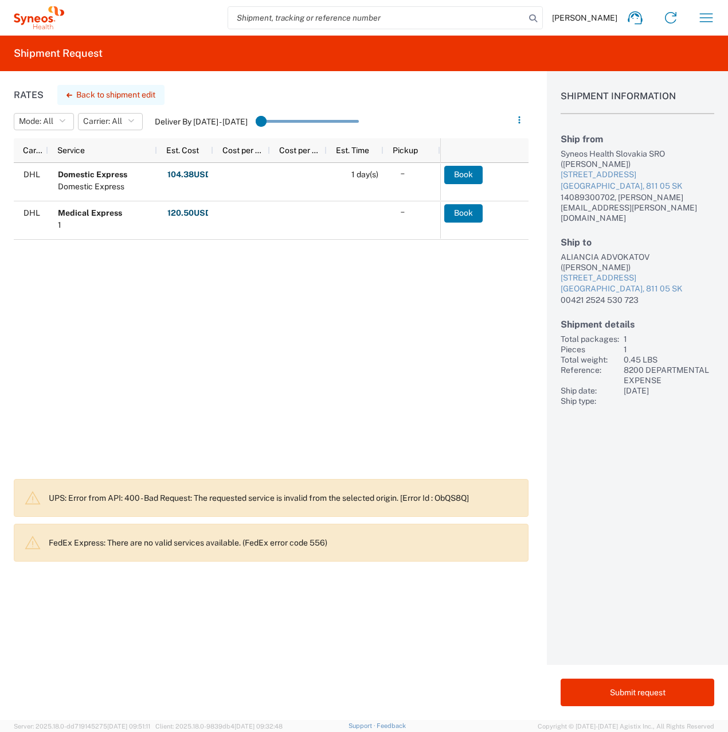
click at [68, 94] on icon "button" at bounding box center [70, 95] width 6 height 5
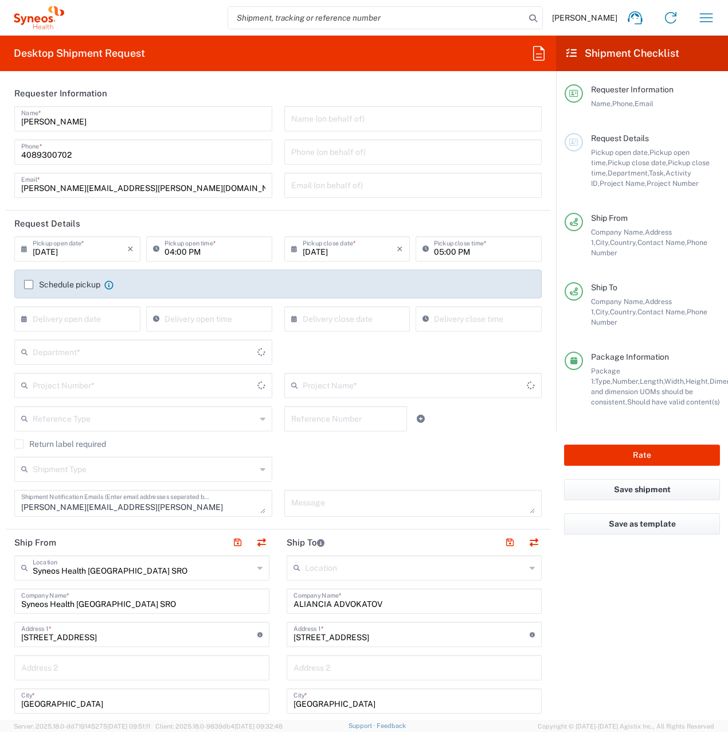
type input "8200 DEPARTMENTAL EXPENSE"
type input "Envelope"
type input "8200"
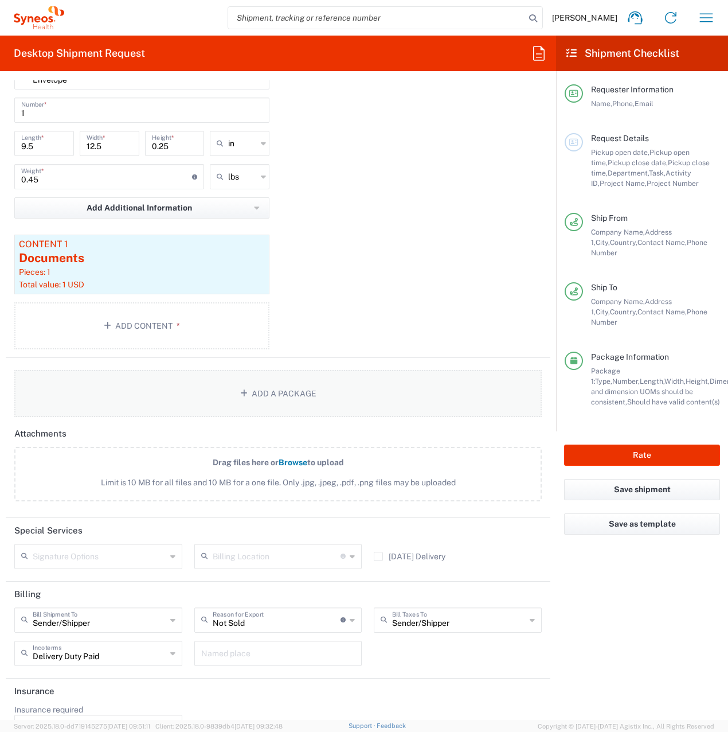
scroll to position [1164, 0]
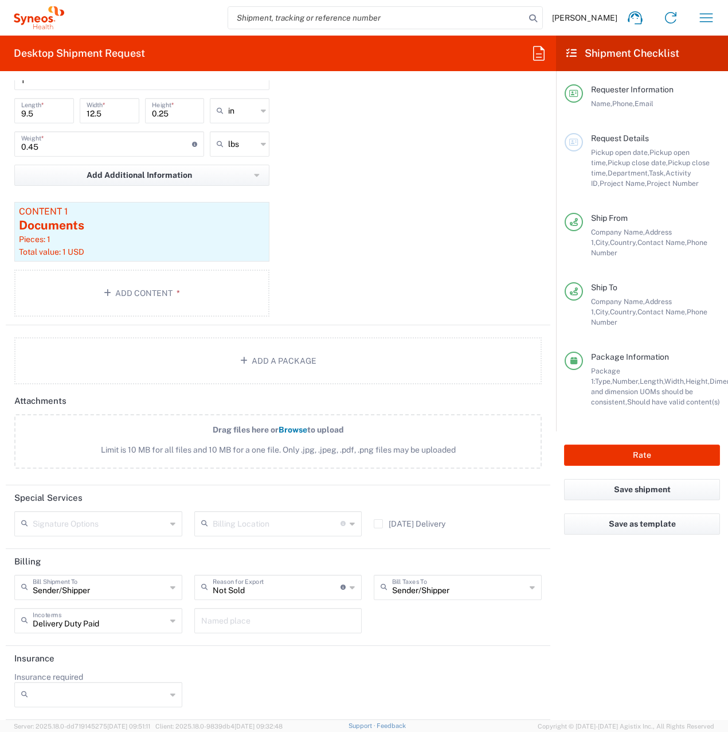
click at [273, 528] on input "text" at bounding box center [277, 523] width 128 height 20
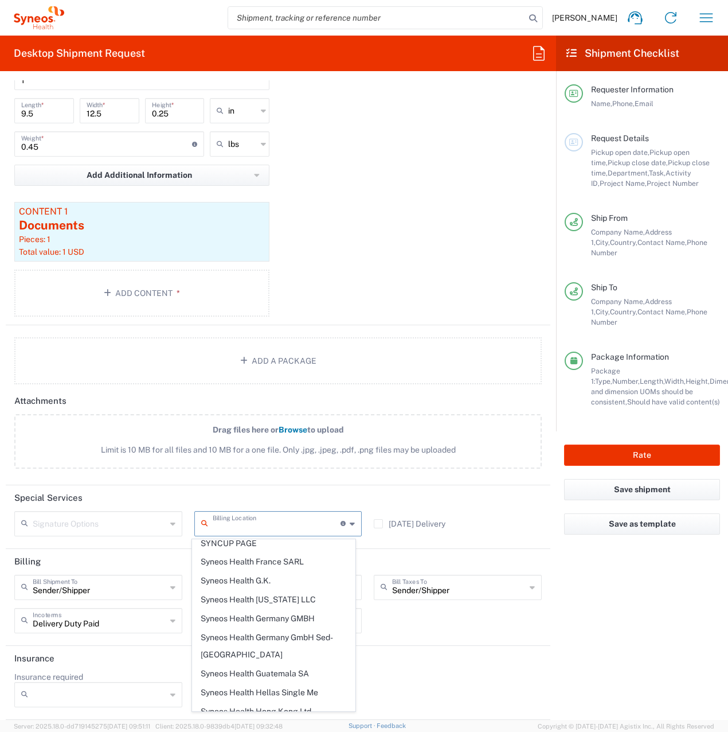
scroll to position [2294, 0]
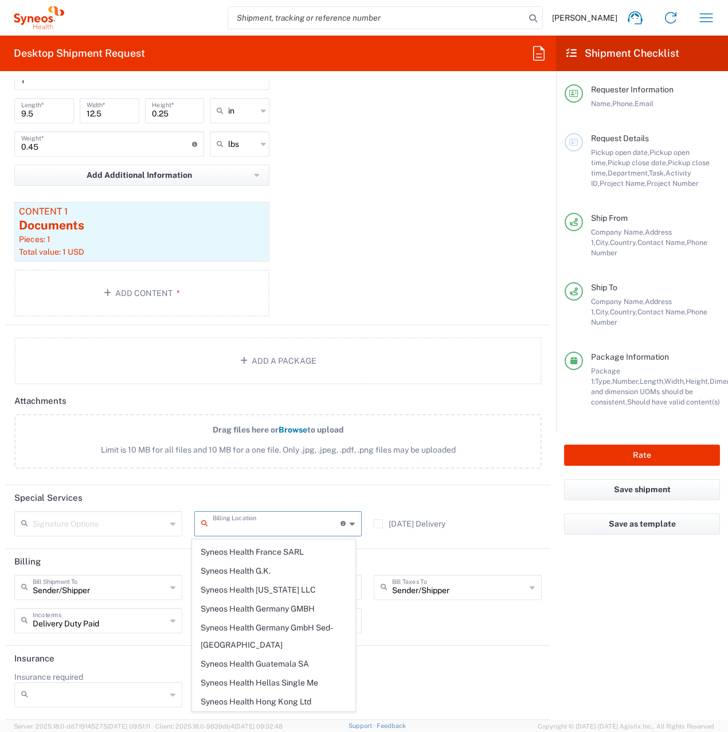
type input "Syneos Health [GEOGRAPHIC_DATA] SRO"
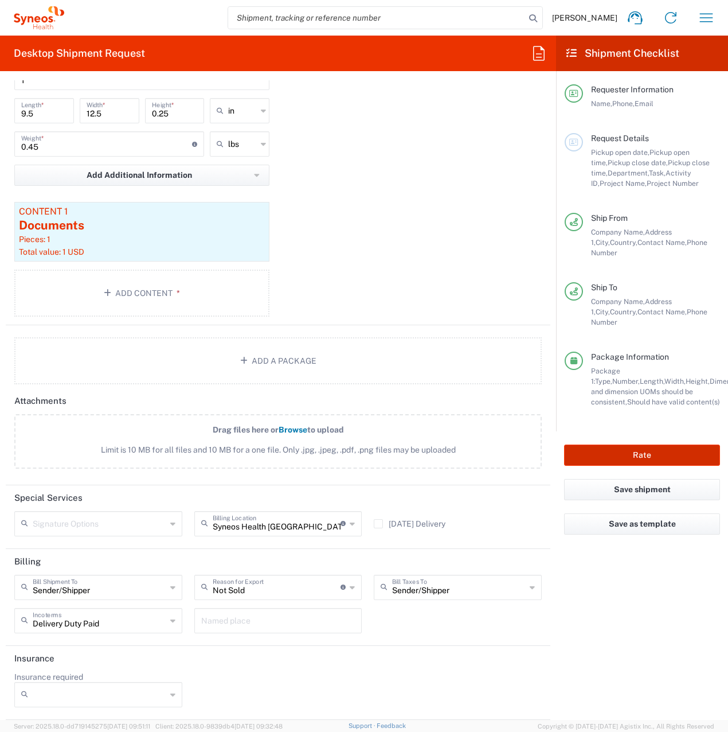
click at [653, 444] on button "Rate" at bounding box center [642, 454] width 156 height 21
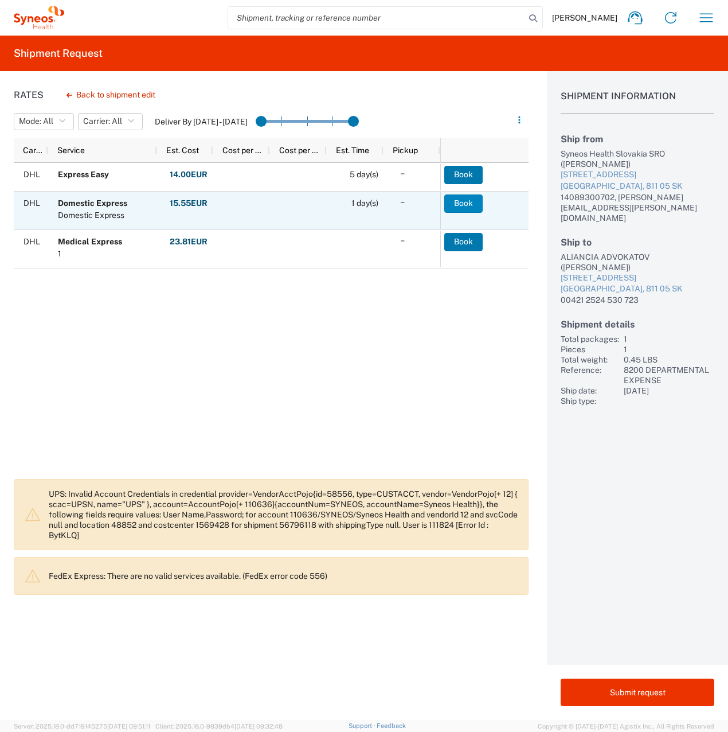
click at [464, 202] on button "Book" at bounding box center [463, 203] width 38 height 18
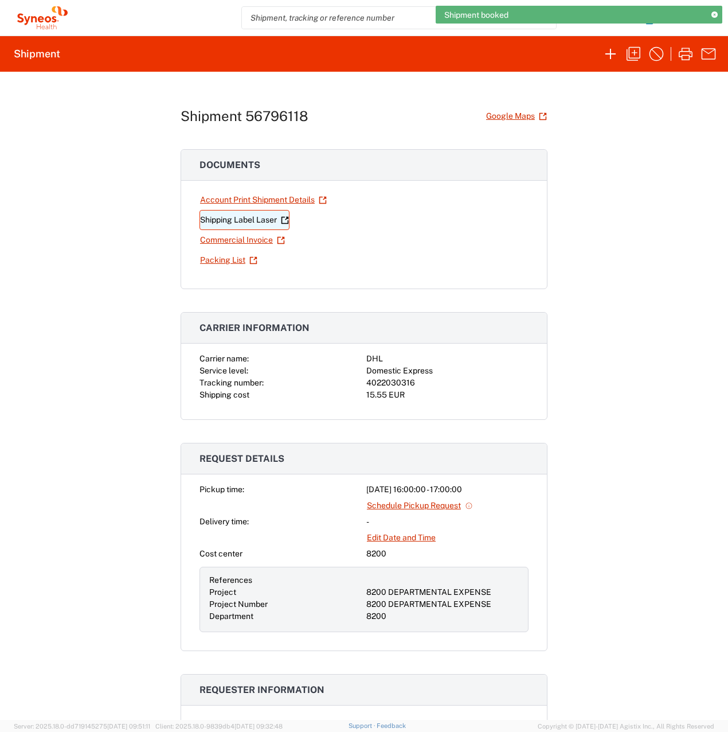
click at [225, 224] on link "Shipping Label Laser" at bounding box center [245, 220] width 90 height 20
